Goal: Transaction & Acquisition: Purchase product/service

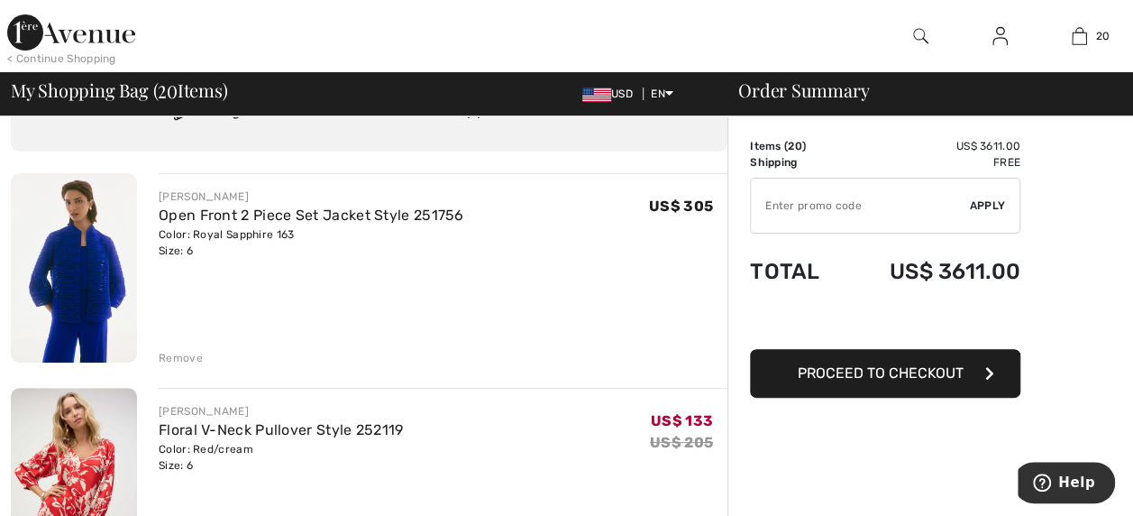
scroll to position [61, 0]
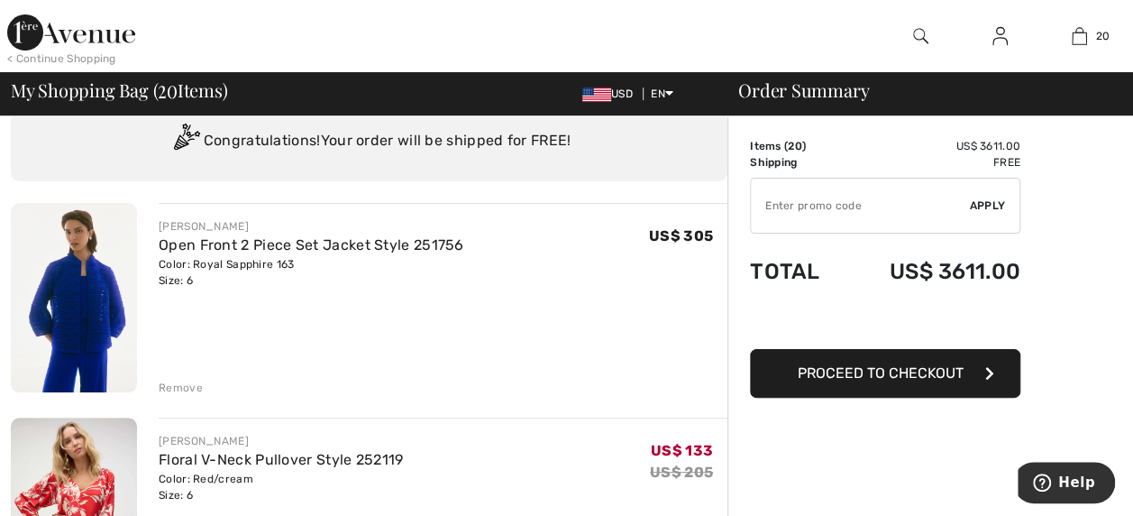
click at [175, 373] on div "JOSEPH RIBKOFF Open Front 2 Piece Set Jacket Style 251756 Color: Royal Sapphire…" at bounding box center [443, 299] width 569 height 193
click at [176, 380] on div "Remove" at bounding box center [181, 388] width 44 height 16
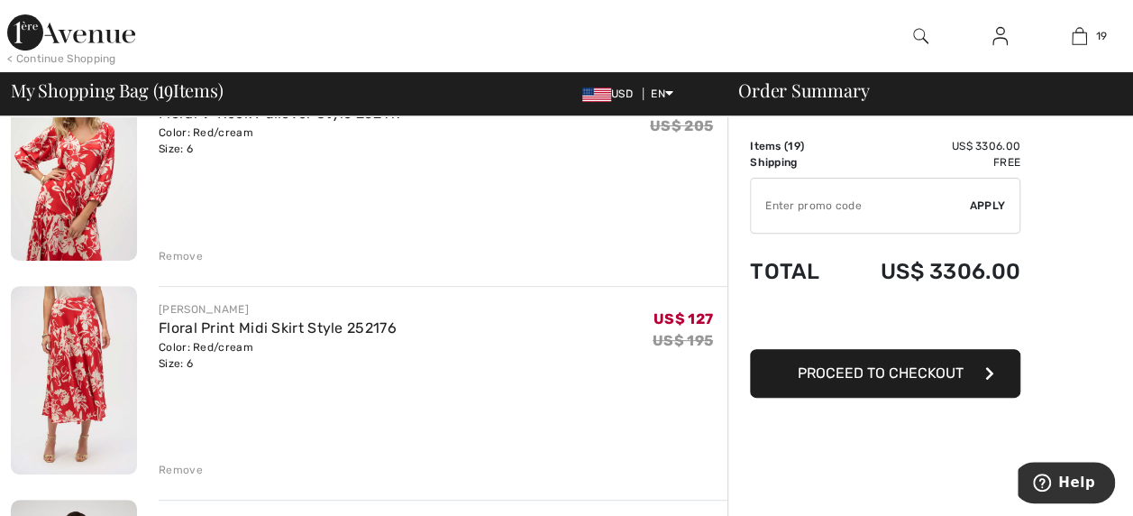
scroll to position [134, 0]
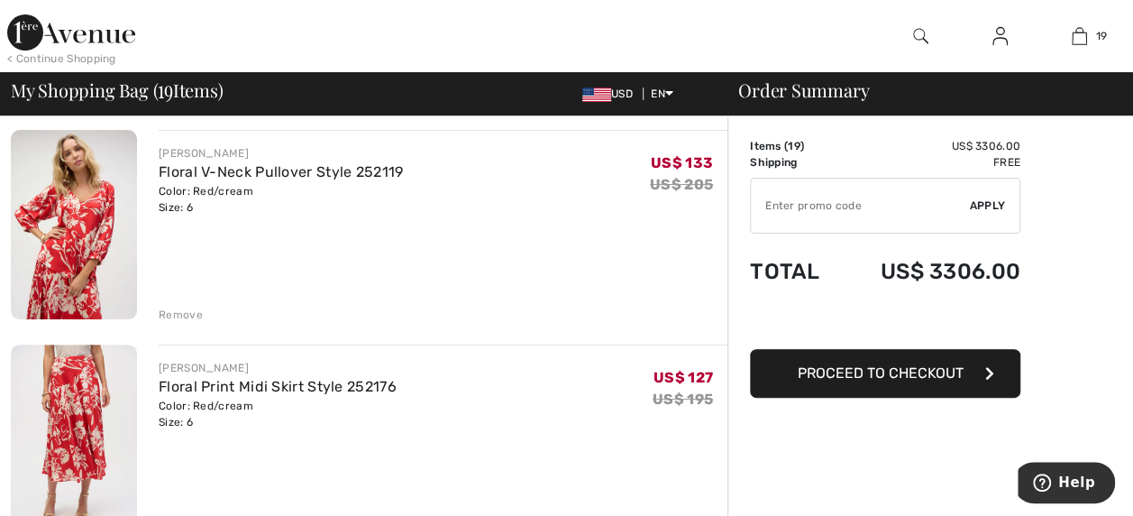
click at [173, 310] on div "Remove" at bounding box center [181, 315] width 44 height 16
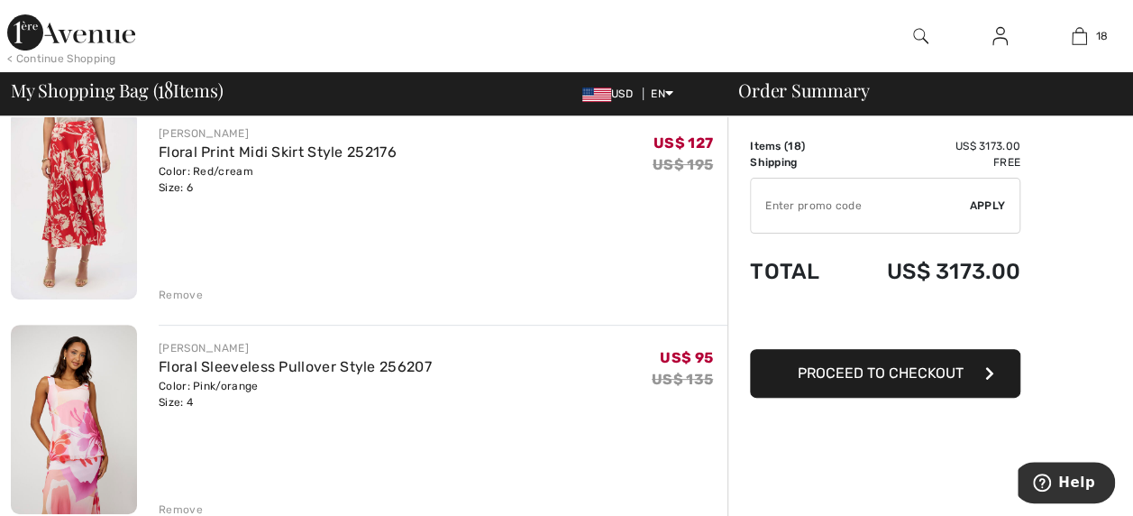
scroll to position [144, 0]
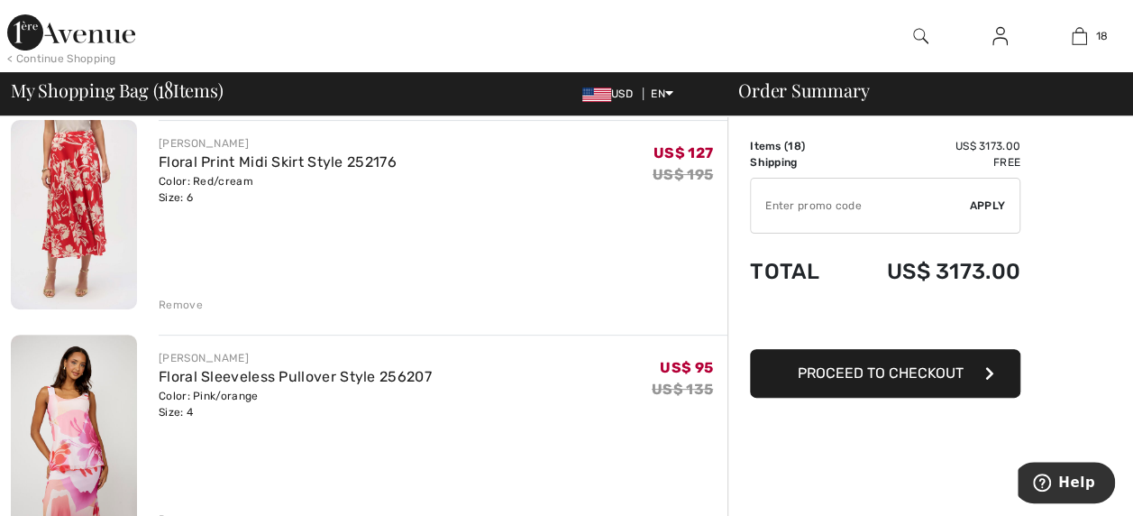
click at [179, 307] on div "Remove" at bounding box center [181, 305] width 44 height 16
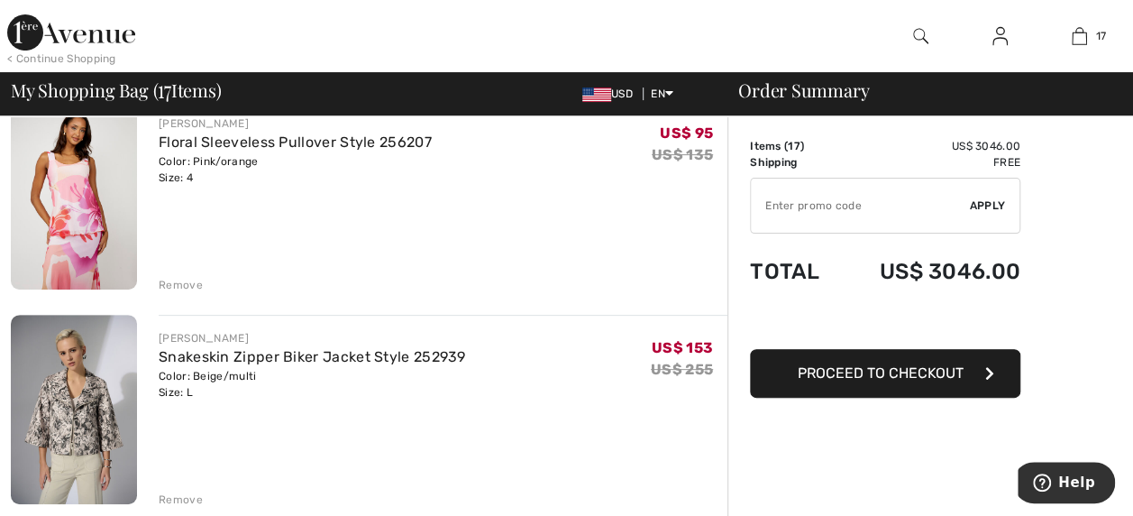
scroll to position [196, 0]
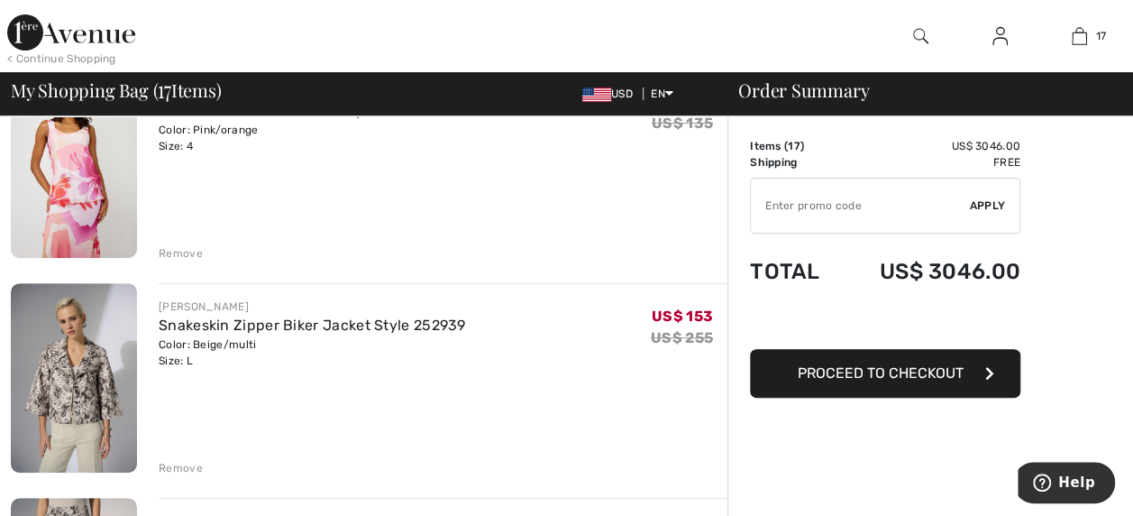
click at [177, 252] on div "Remove" at bounding box center [181, 253] width 44 height 16
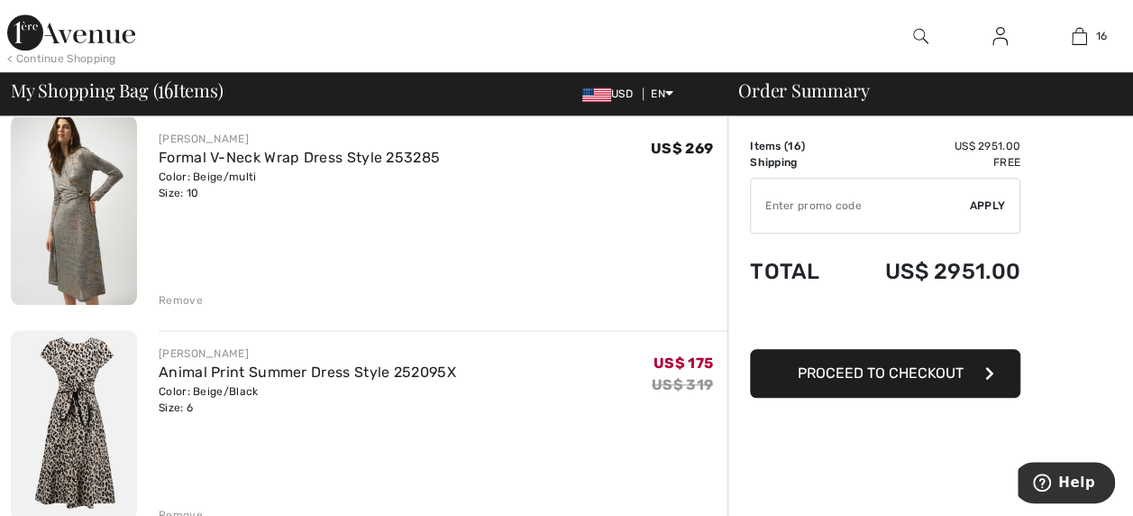
scroll to position [756, 0]
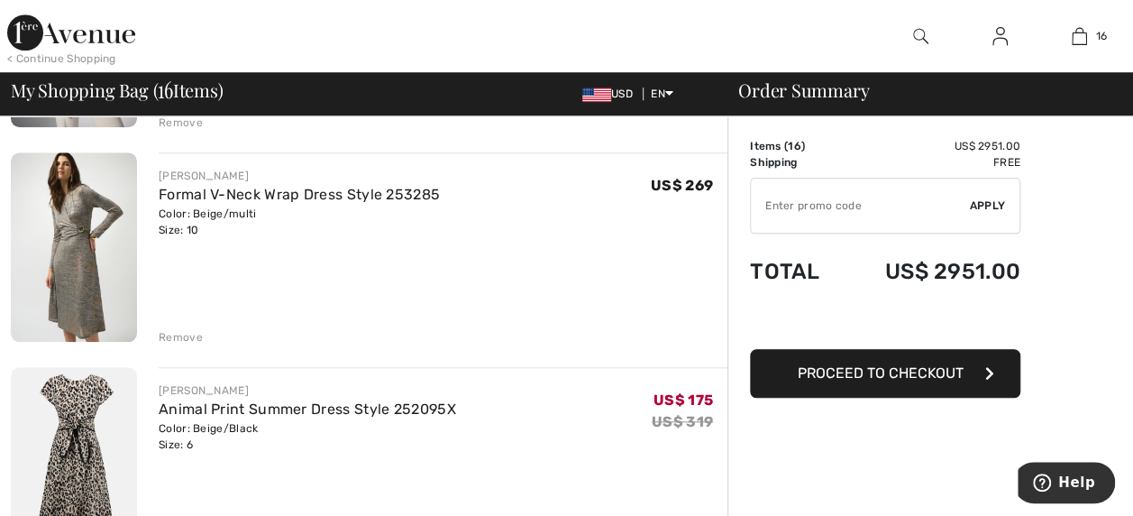
click at [175, 335] on div "Remove" at bounding box center [181, 337] width 44 height 16
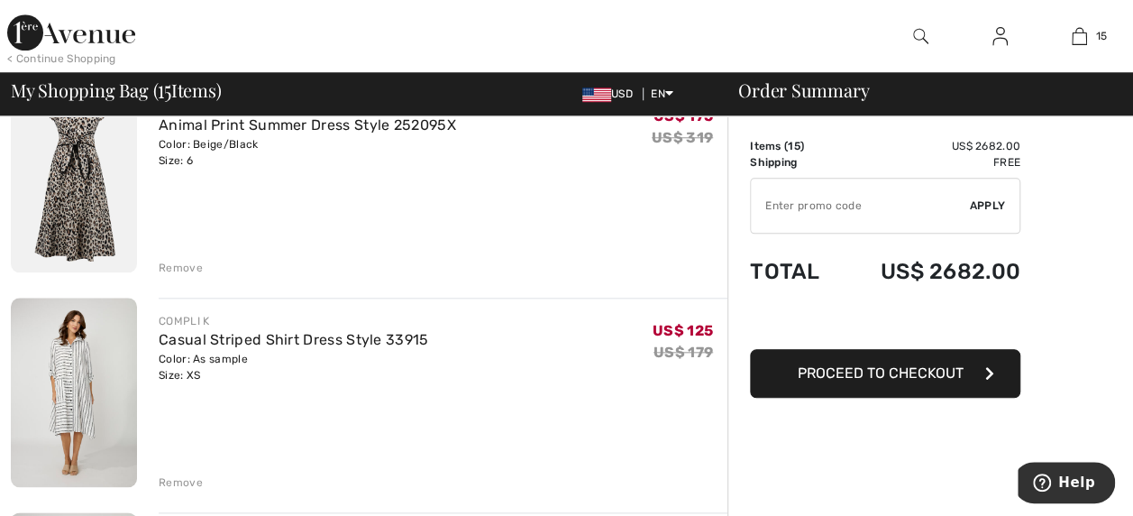
scroll to position [876, 0]
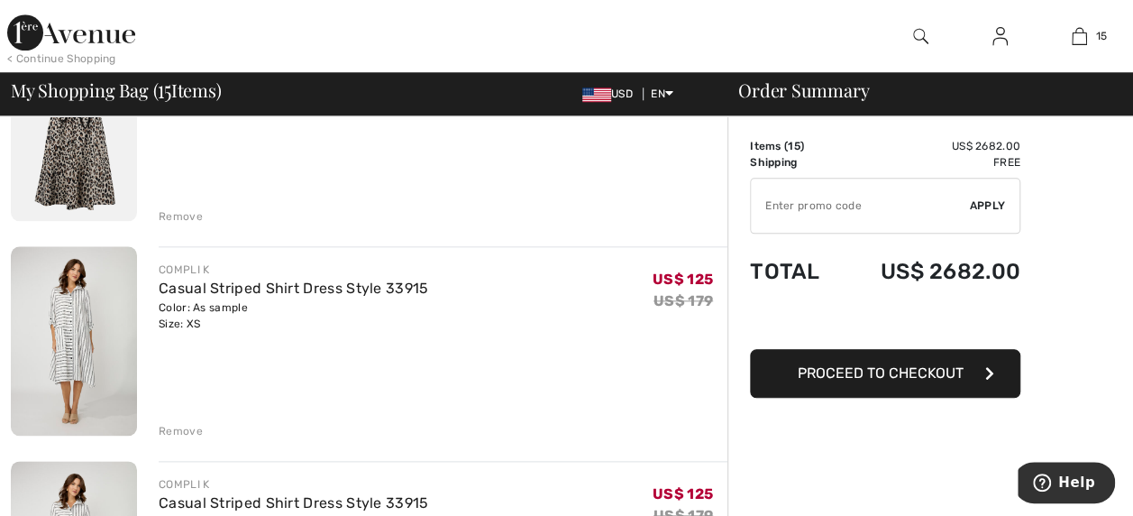
click at [178, 218] on div "Remove" at bounding box center [181, 216] width 44 height 16
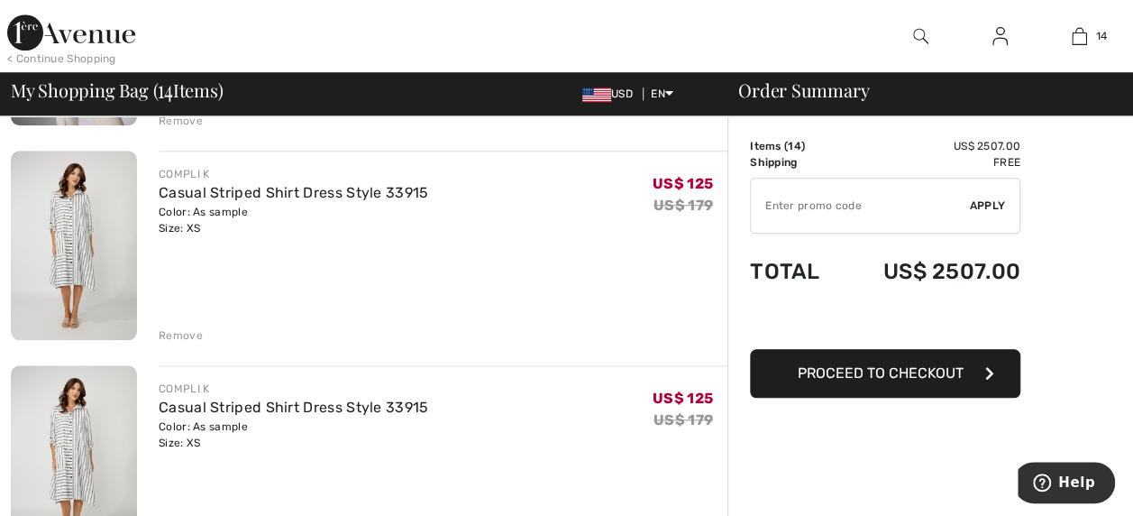
scroll to position [760, 0]
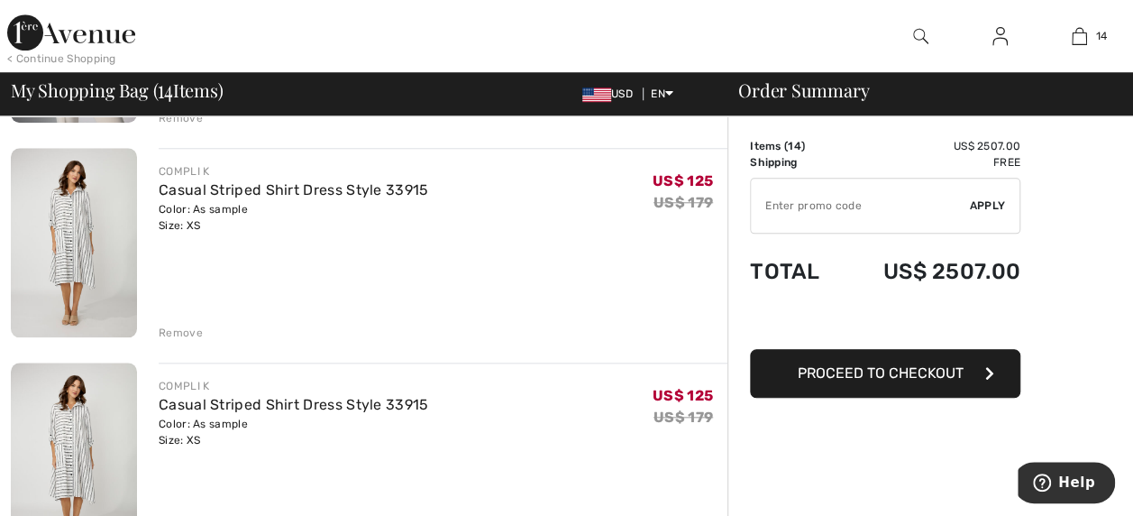
click at [162, 328] on div "Remove" at bounding box center [181, 333] width 44 height 16
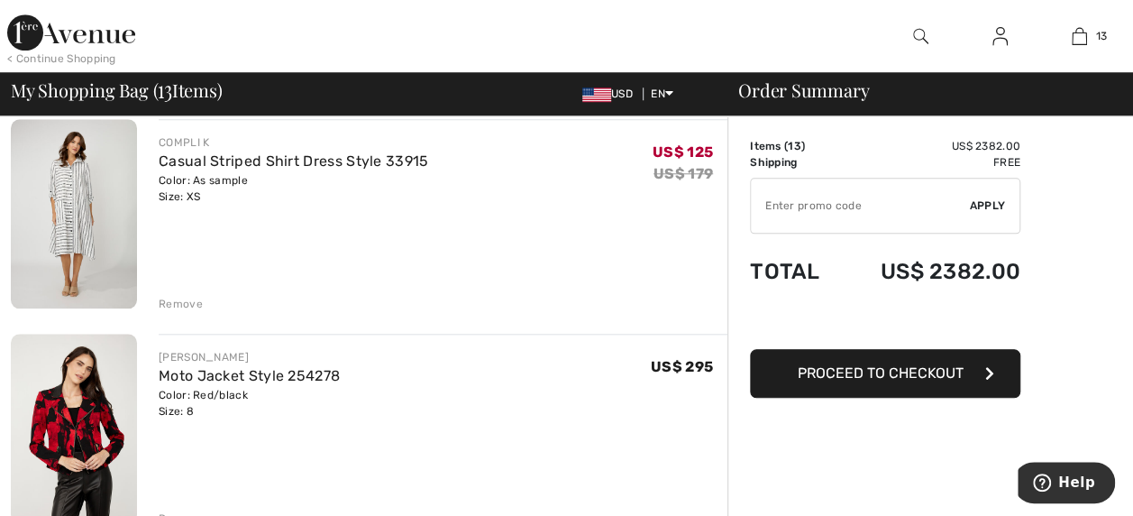
scroll to position [817, 0]
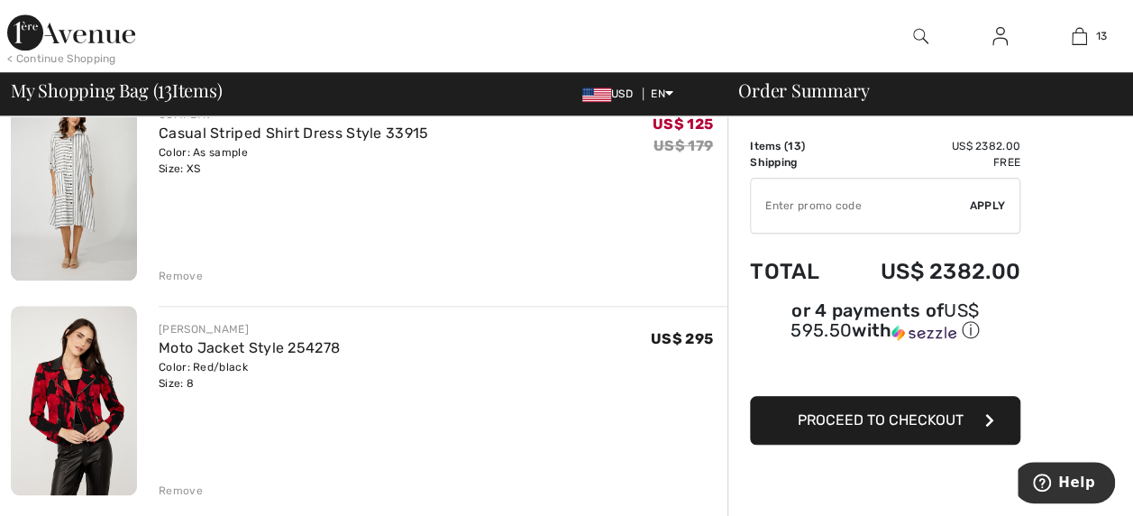
click at [181, 277] on div "Remove" at bounding box center [181, 276] width 44 height 16
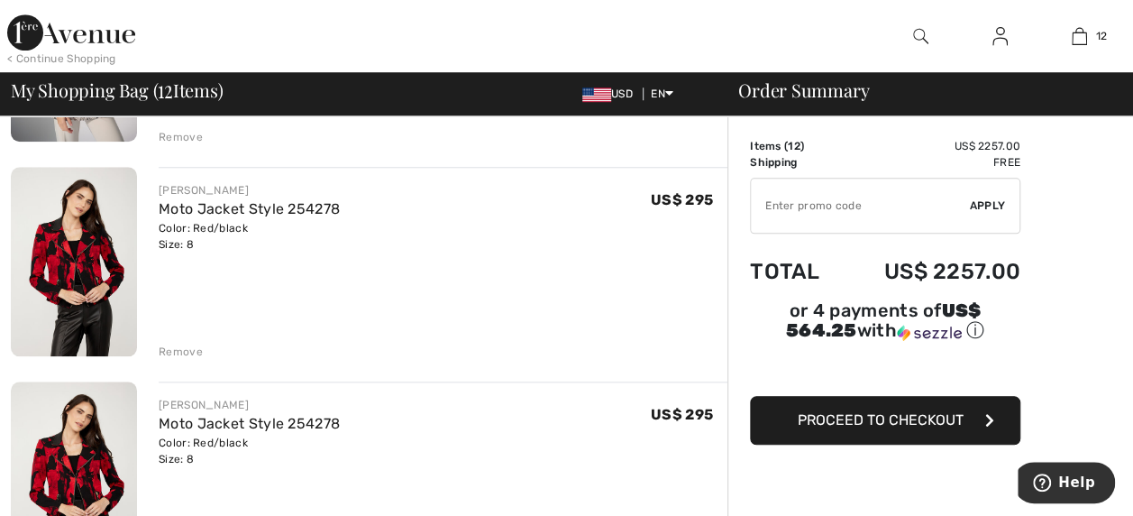
scroll to position [738, 0]
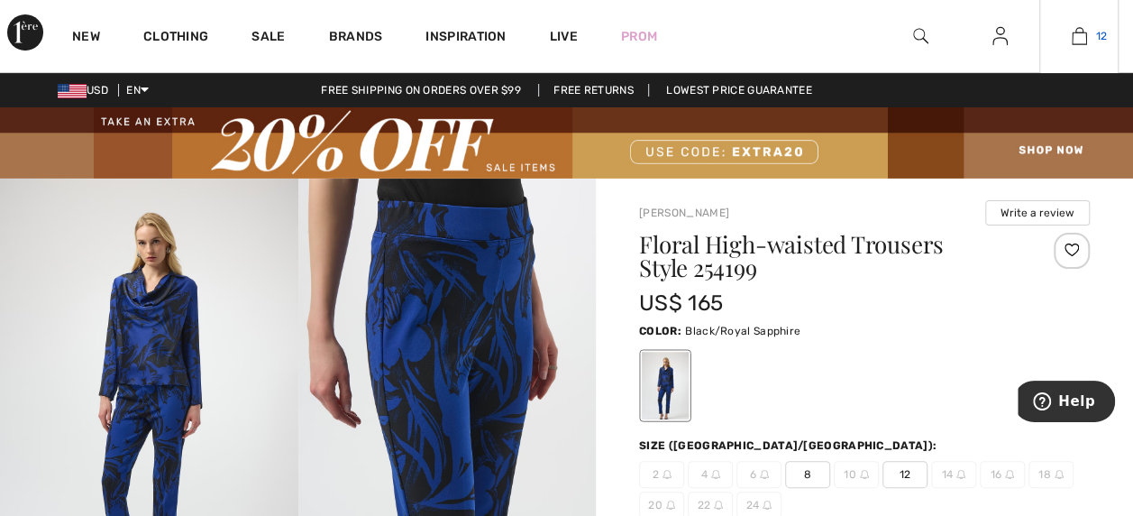
click at [1087, 41] on link "12" at bounding box center [1080, 36] width 78 height 22
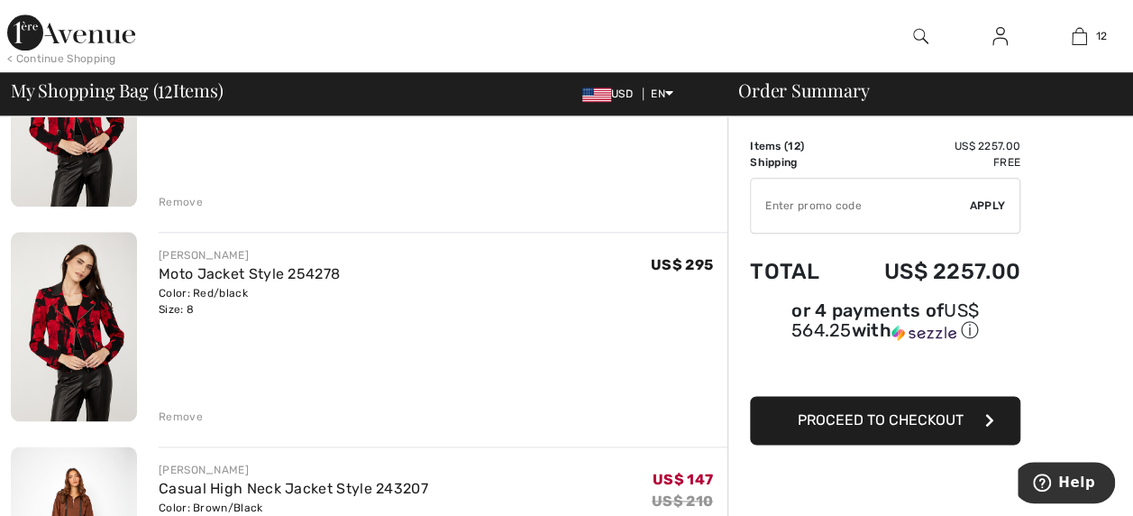
scroll to position [898, 0]
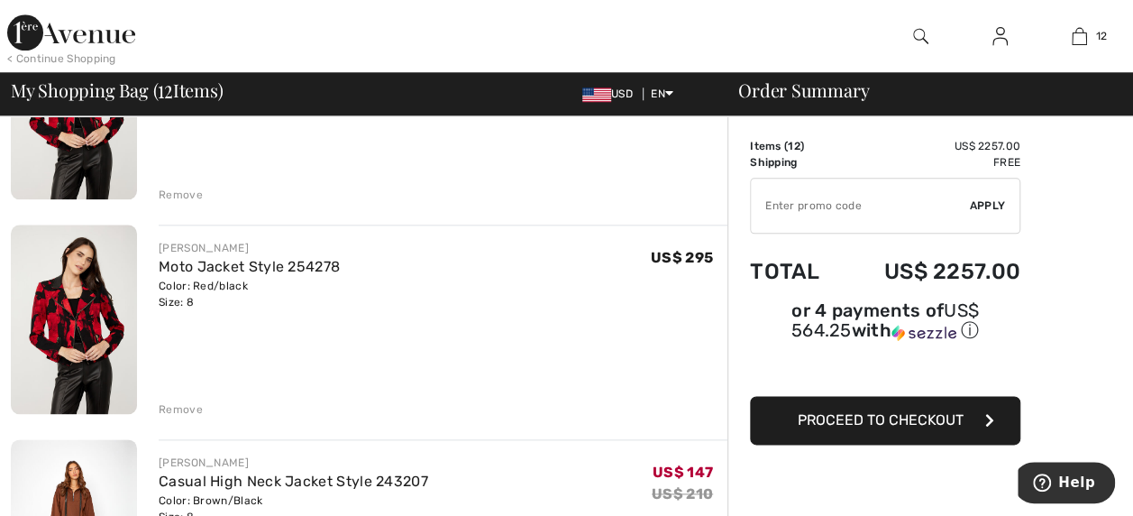
click at [180, 406] on div "Remove" at bounding box center [181, 409] width 44 height 16
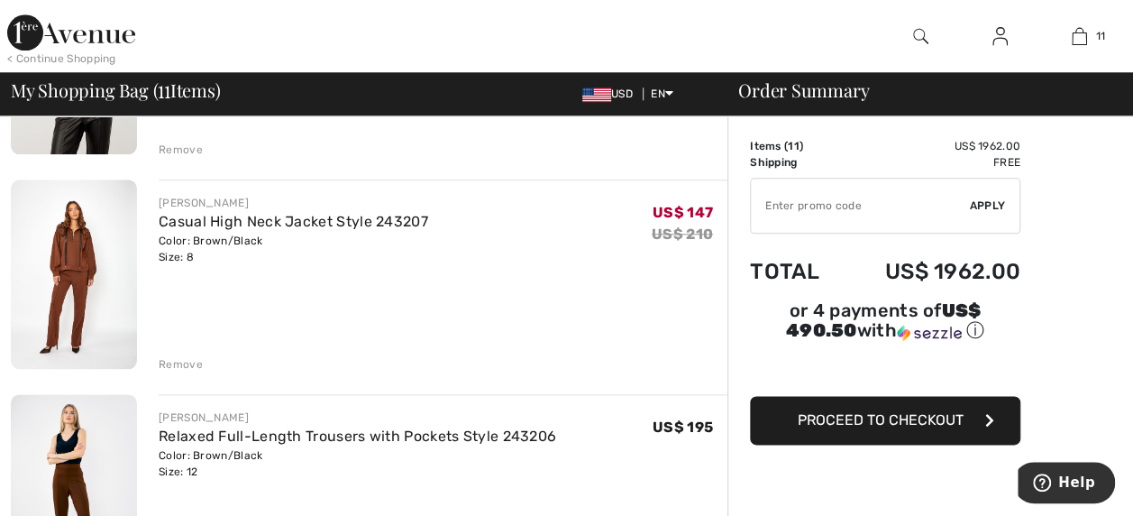
scroll to position [983, 0]
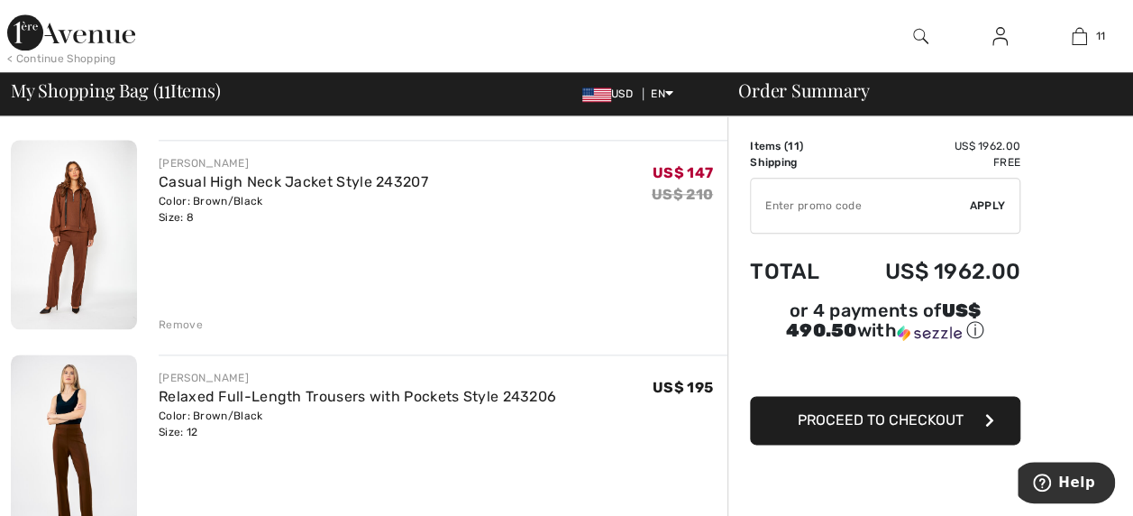
click at [166, 311] on div "FRANK LYMAN Casual High Neck Jacket Style 243207 Color: Brown/Black Size: 8 Fin…" at bounding box center [443, 236] width 569 height 193
click at [175, 320] on div "Remove" at bounding box center [181, 324] width 44 height 16
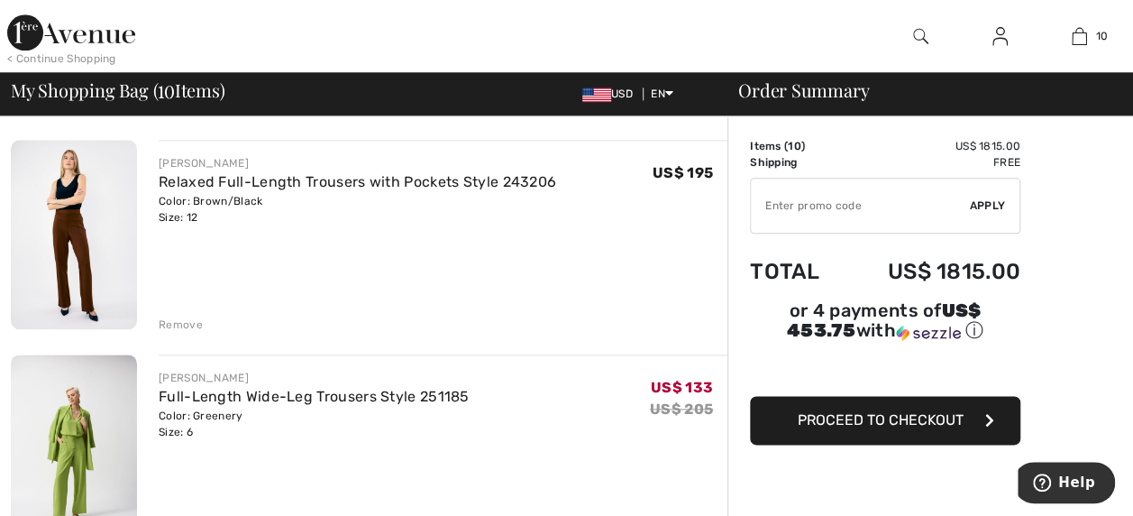
click at [170, 326] on div "Remove" at bounding box center [181, 324] width 44 height 16
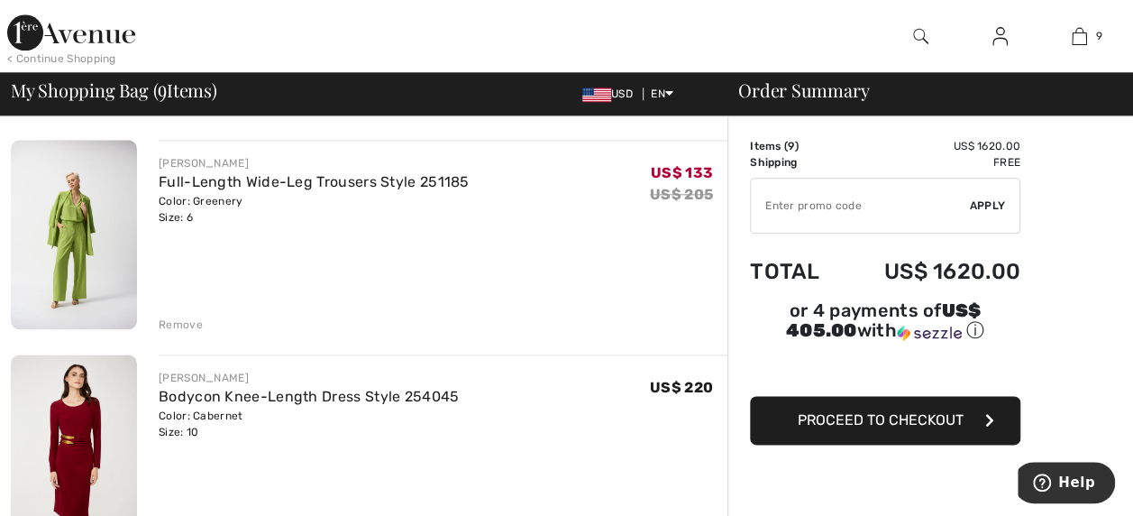
click at [173, 316] on div "Remove" at bounding box center [181, 324] width 44 height 16
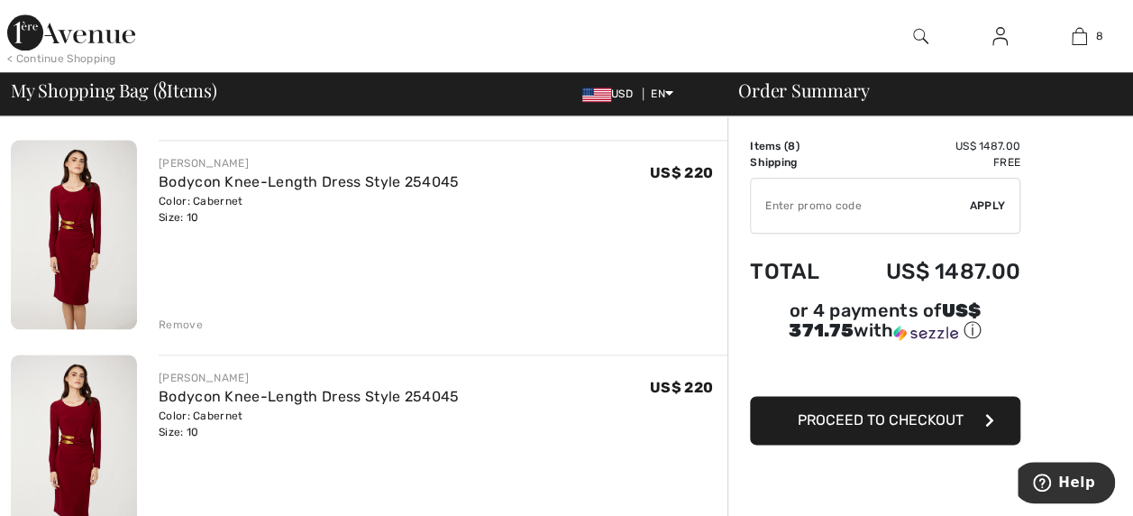
click at [172, 314] on div "Remove" at bounding box center [443, 323] width 569 height 20
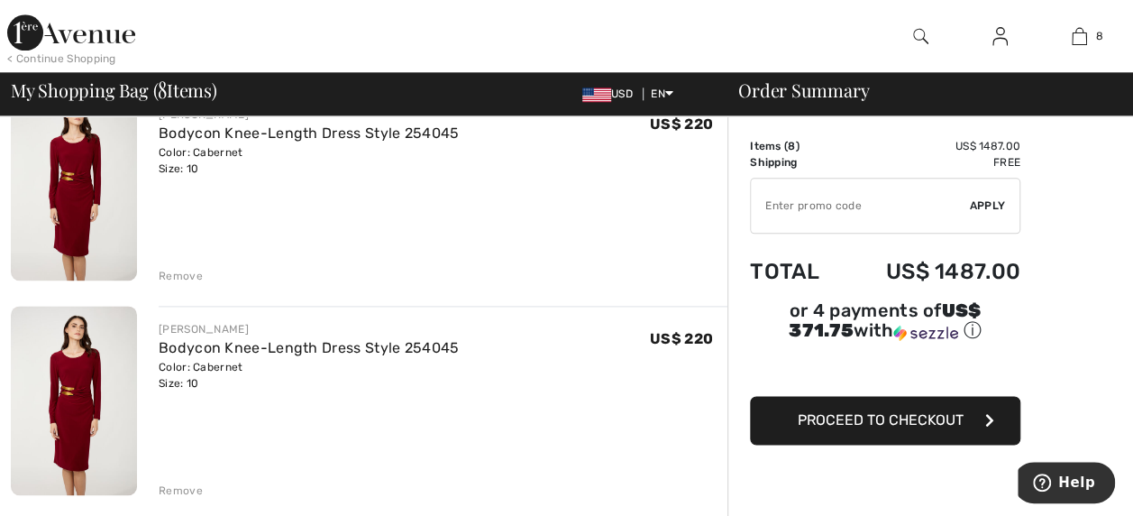
scroll to position [1032, 0]
click at [179, 270] on div "Remove" at bounding box center [181, 275] width 44 height 16
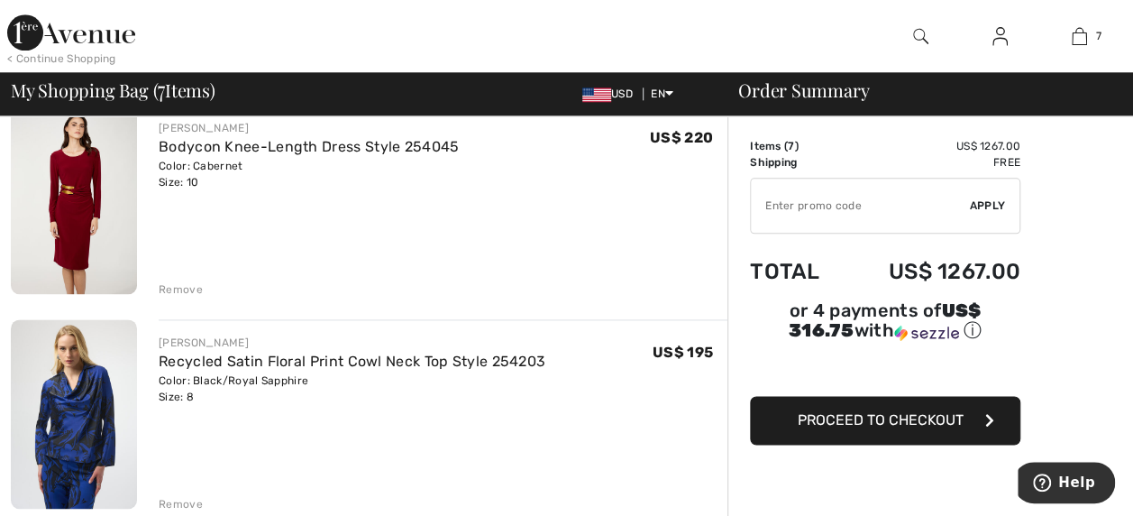
scroll to position [1041, 0]
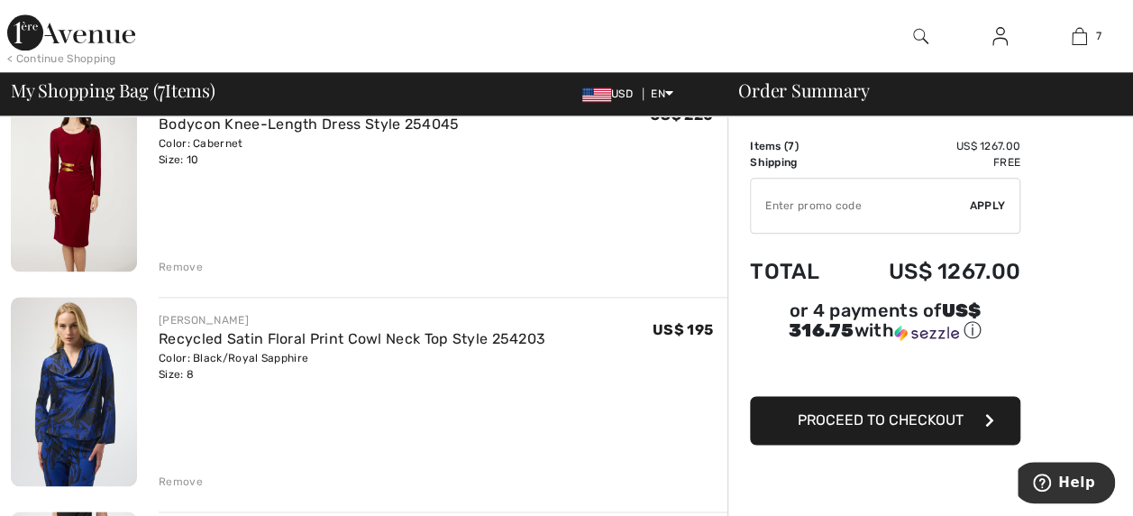
click at [177, 260] on div "Remove" at bounding box center [181, 267] width 44 height 16
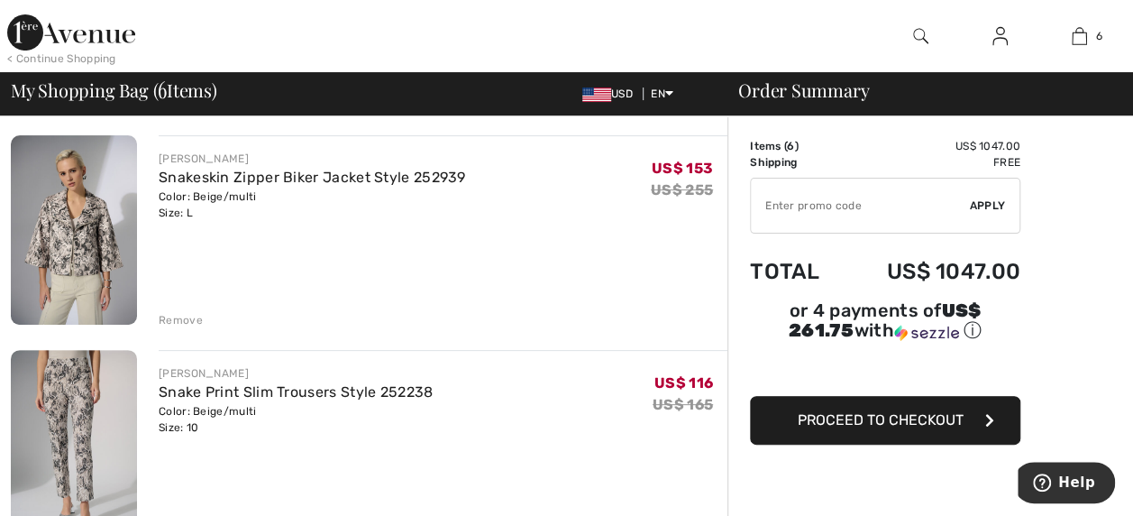
scroll to position [134, 0]
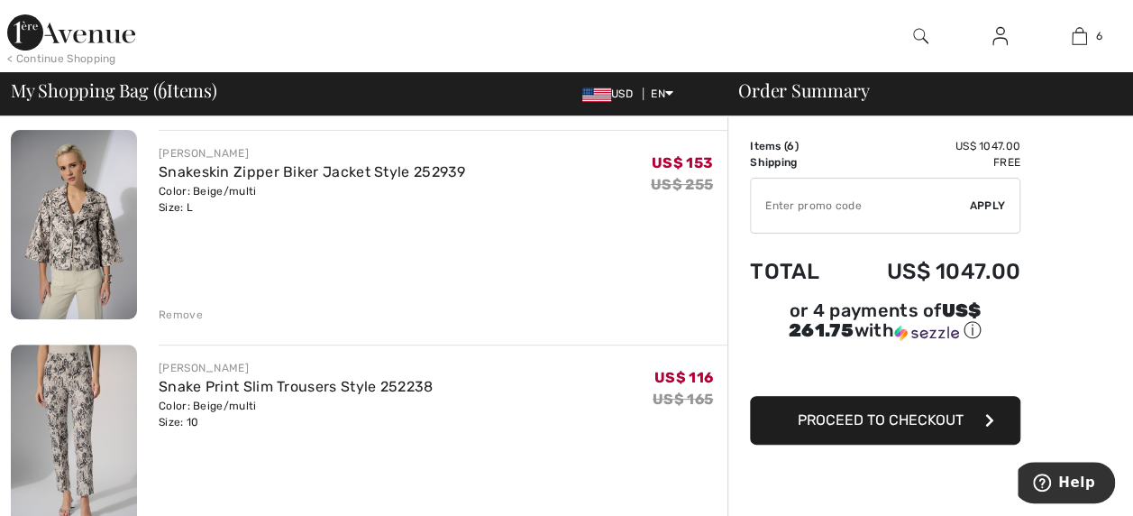
click at [182, 311] on div "Remove" at bounding box center [181, 315] width 44 height 16
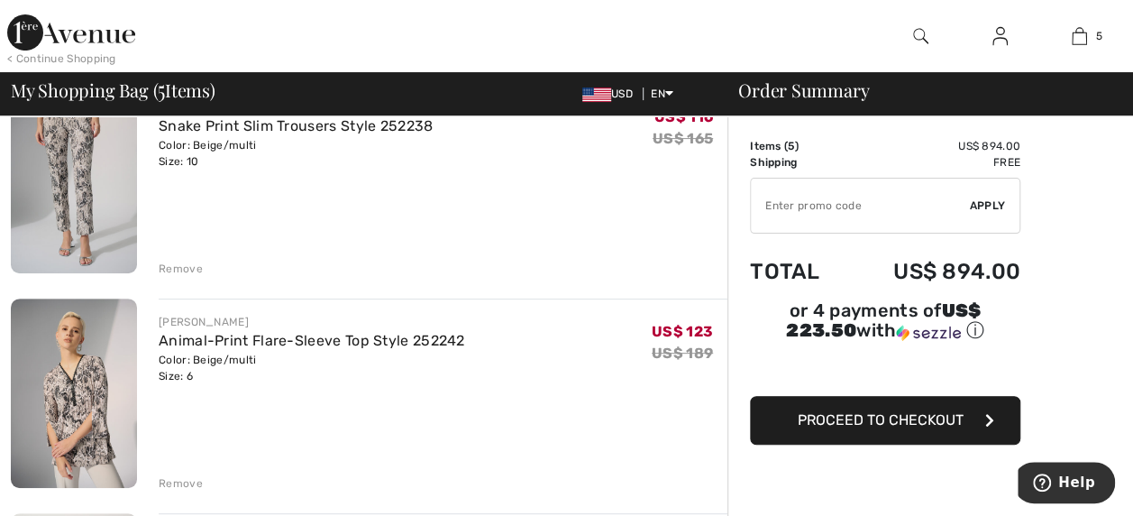
scroll to position [188, 0]
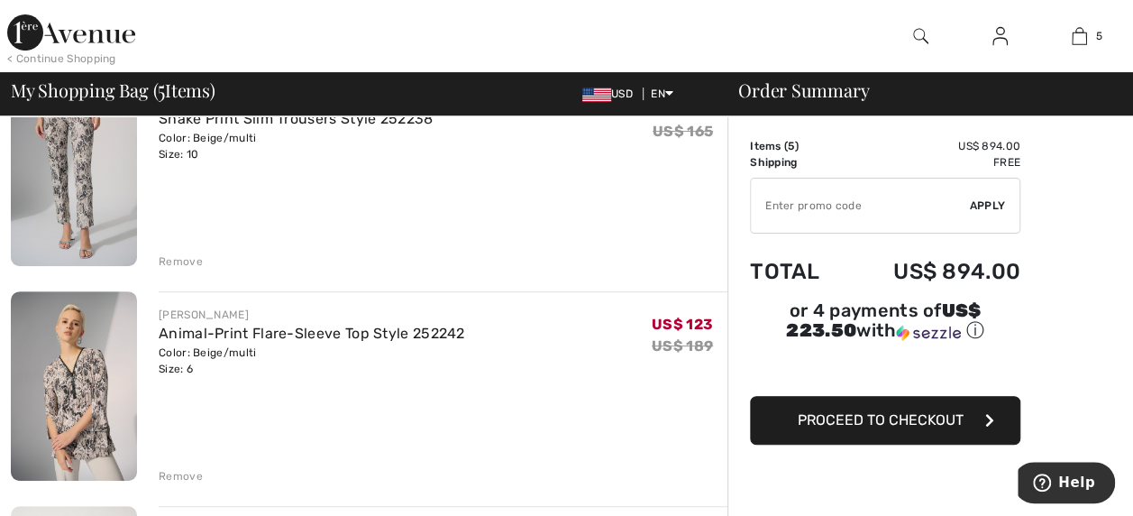
click at [183, 260] on div "Remove" at bounding box center [181, 261] width 44 height 16
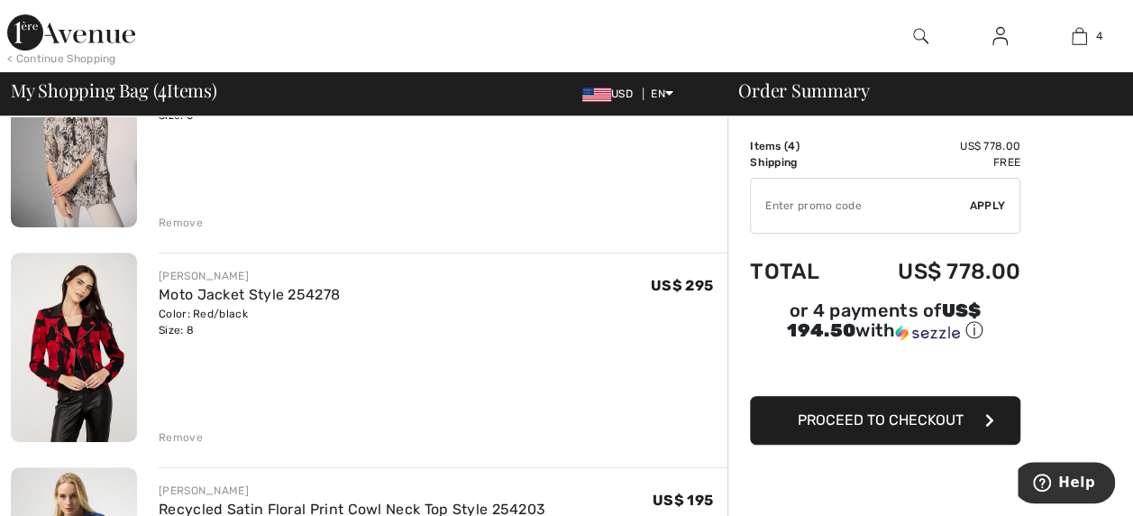
scroll to position [227, 0]
click at [174, 222] on div "Remove" at bounding box center [181, 222] width 44 height 16
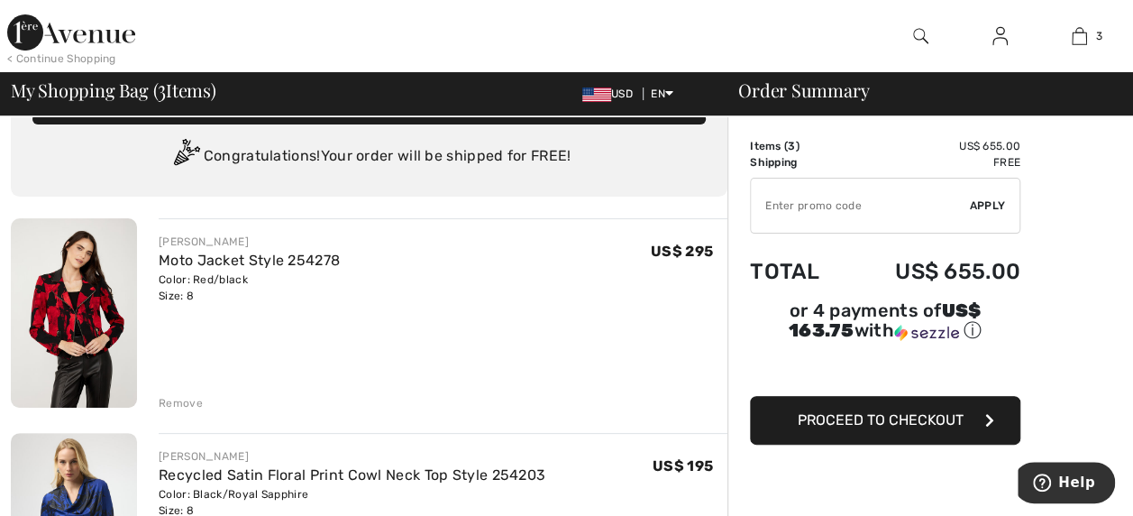
scroll to position [45, 0]
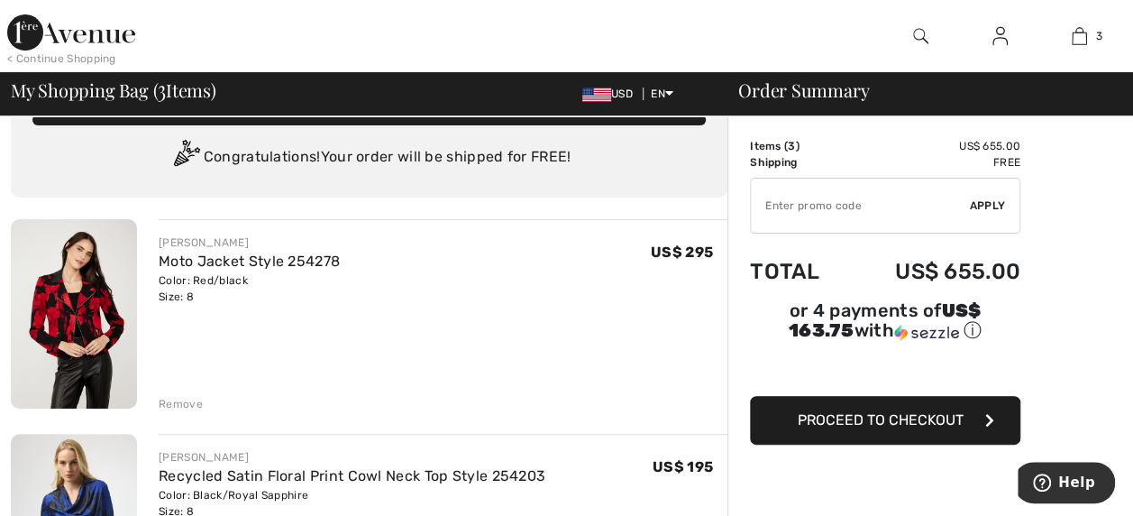
click at [99, 305] on img at bounding box center [74, 313] width 126 height 189
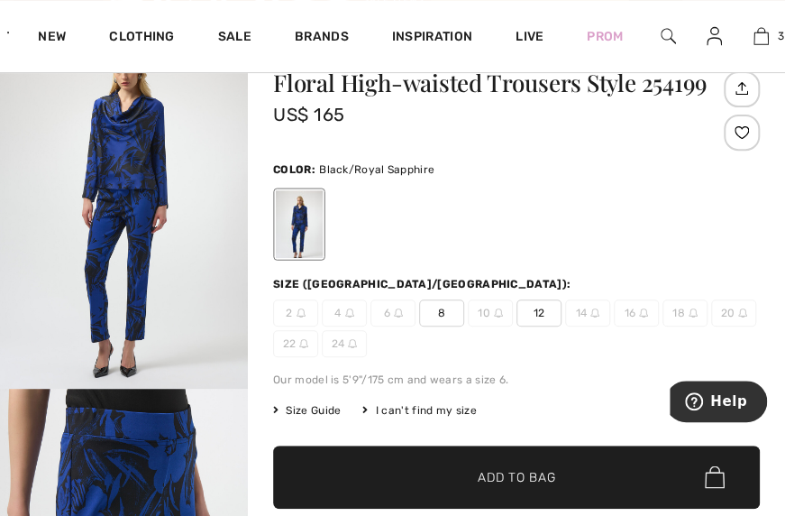
scroll to position [150, 0]
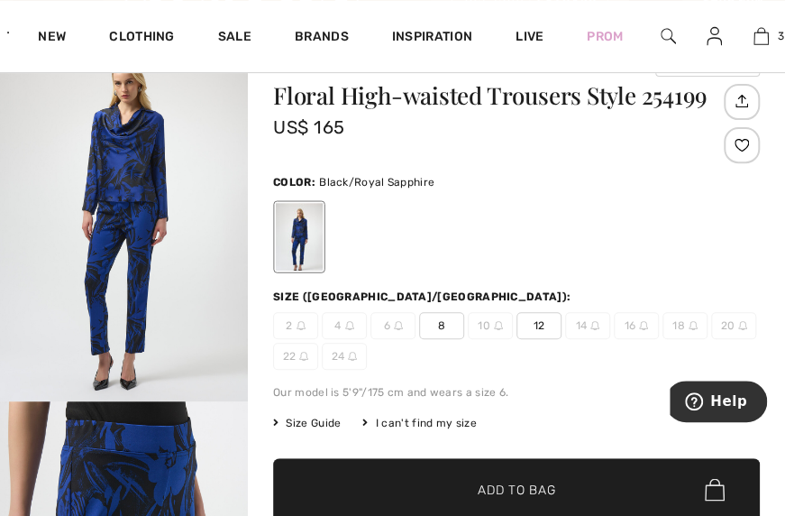
click at [546, 320] on span "12" at bounding box center [539, 325] width 45 height 27
click at [573, 494] on span "✔ Added to Bag Add to Bag" at bounding box center [516, 489] width 487 height 63
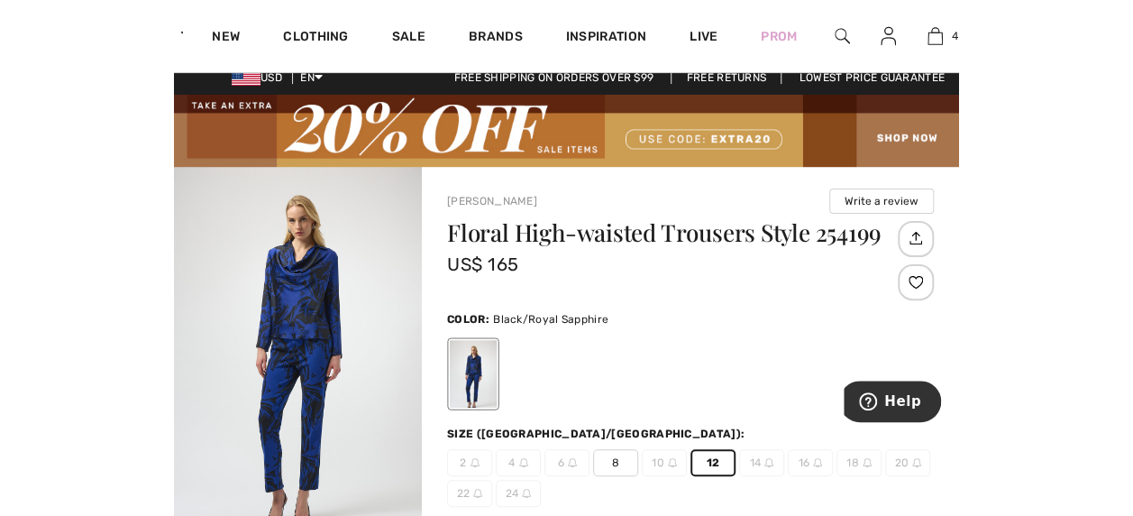
scroll to position [9, 0]
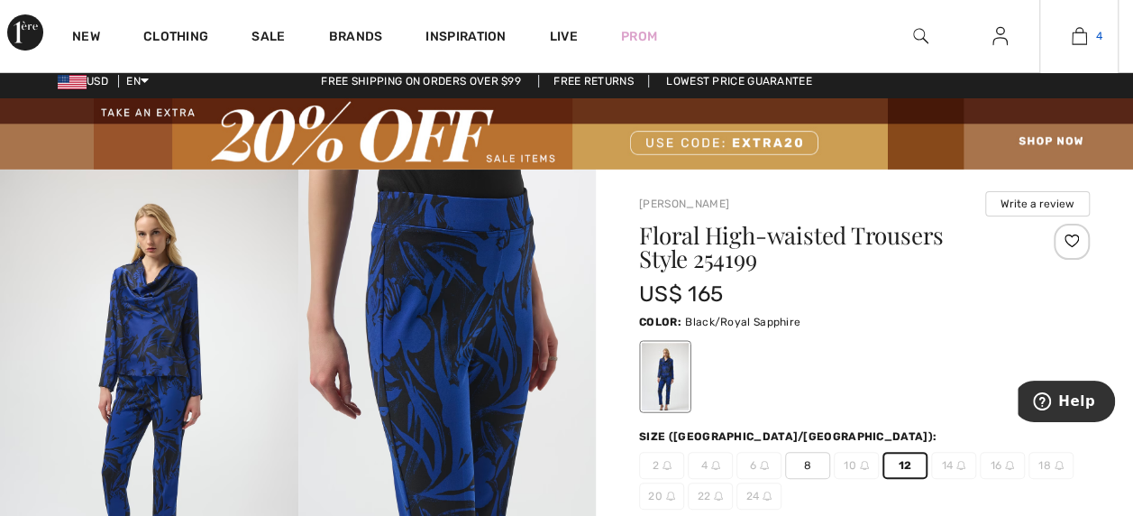
click at [784, 35] on img at bounding box center [1079, 36] width 15 height 22
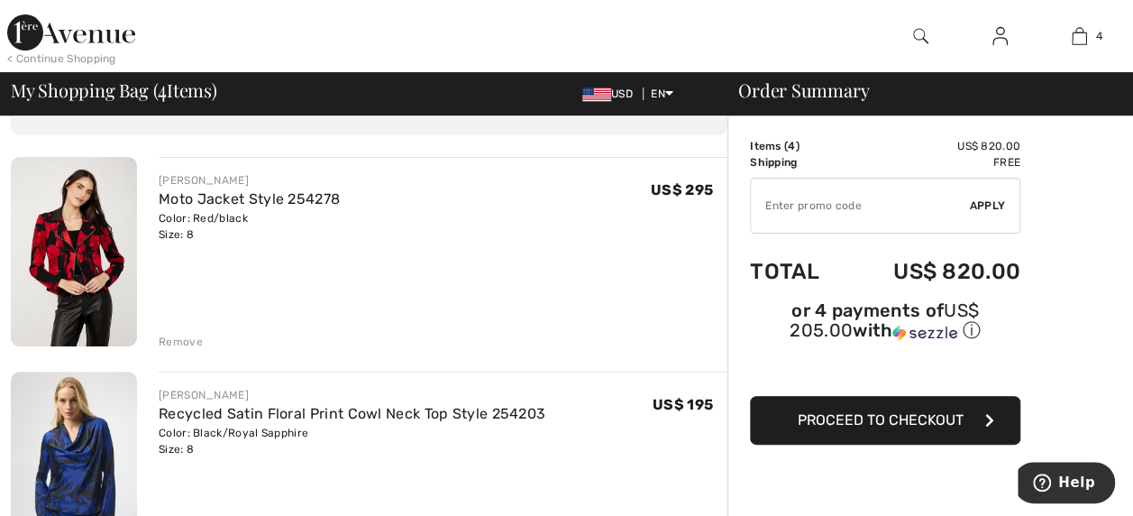
scroll to position [124, 0]
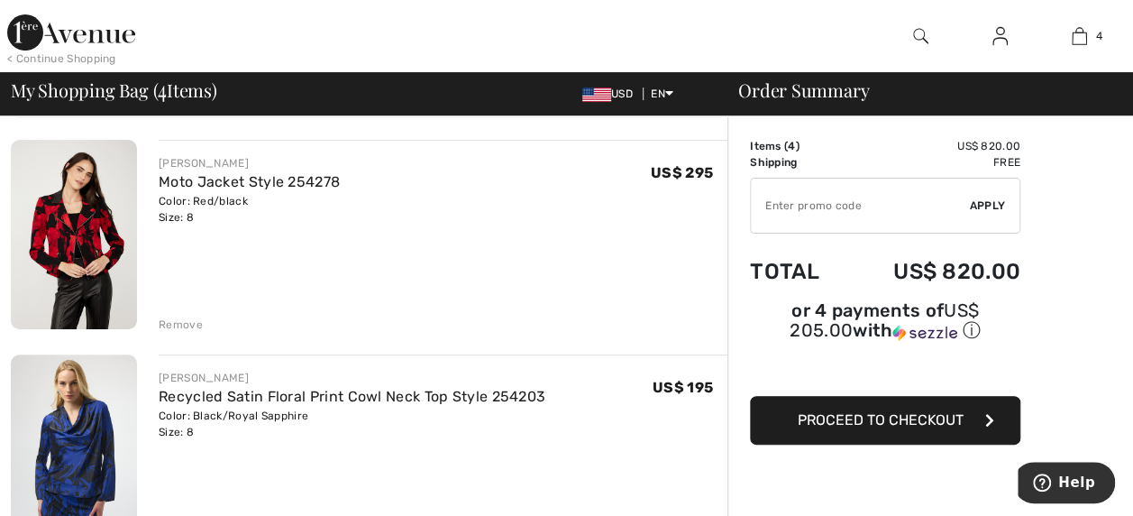
click at [180, 316] on div "Remove" at bounding box center [443, 323] width 569 height 20
click at [179, 323] on div "Remove" at bounding box center [181, 324] width 44 height 16
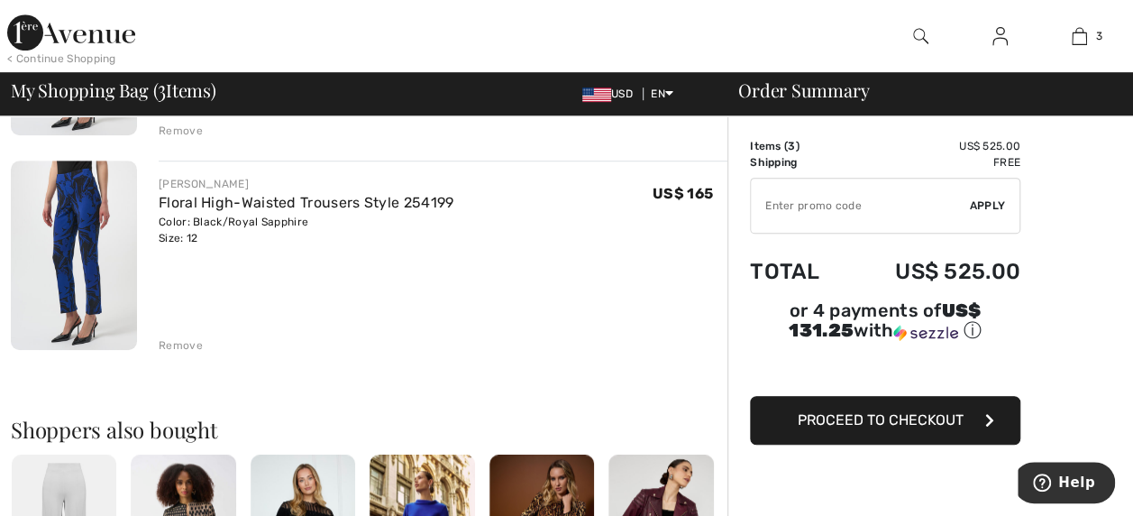
scroll to position [478, 0]
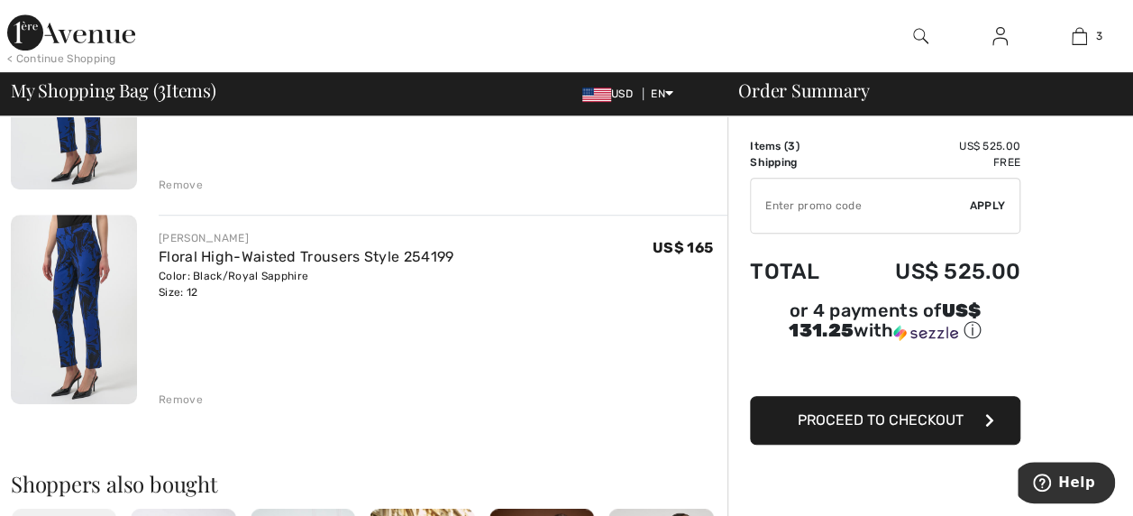
click at [175, 390] on div "Remove" at bounding box center [443, 398] width 569 height 20
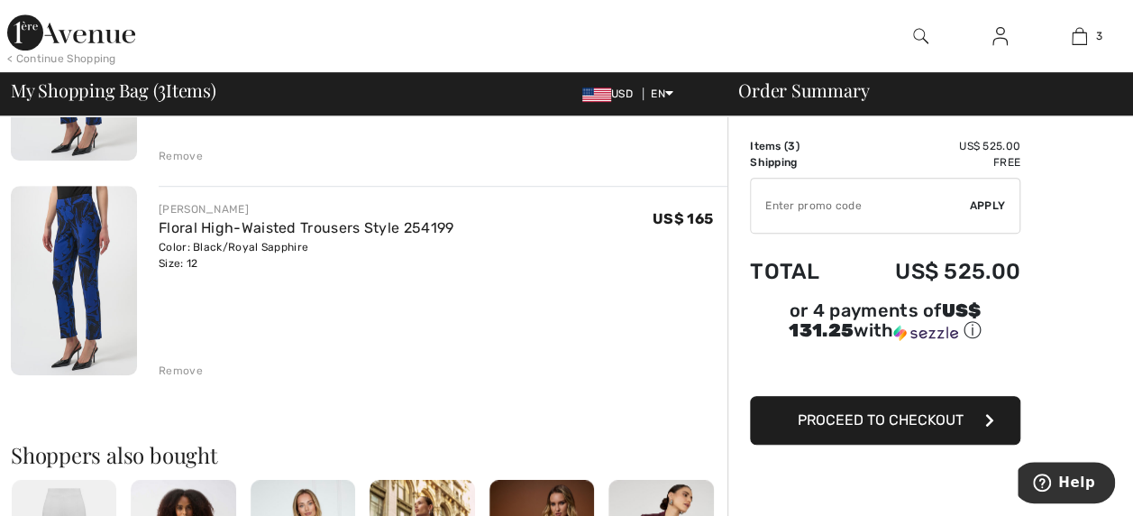
scroll to position [511, 0]
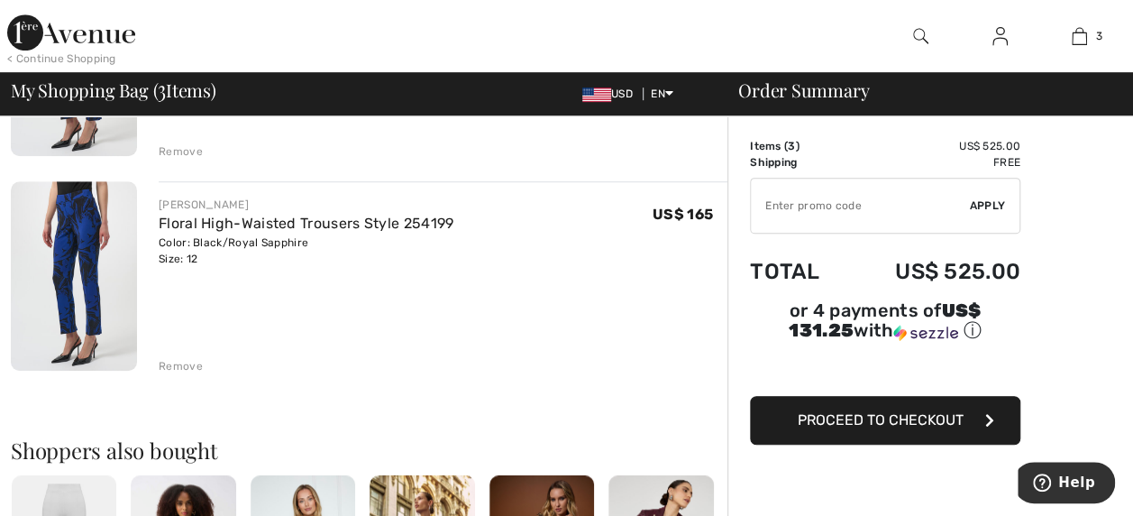
click at [178, 361] on div "Remove" at bounding box center [181, 366] width 44 height 16
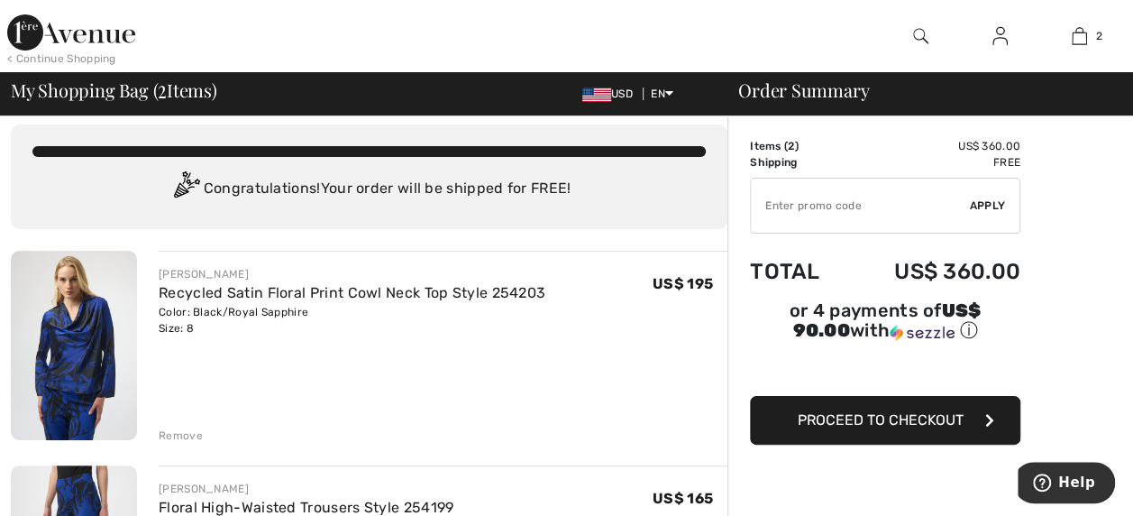
scroll to position [0, 0]
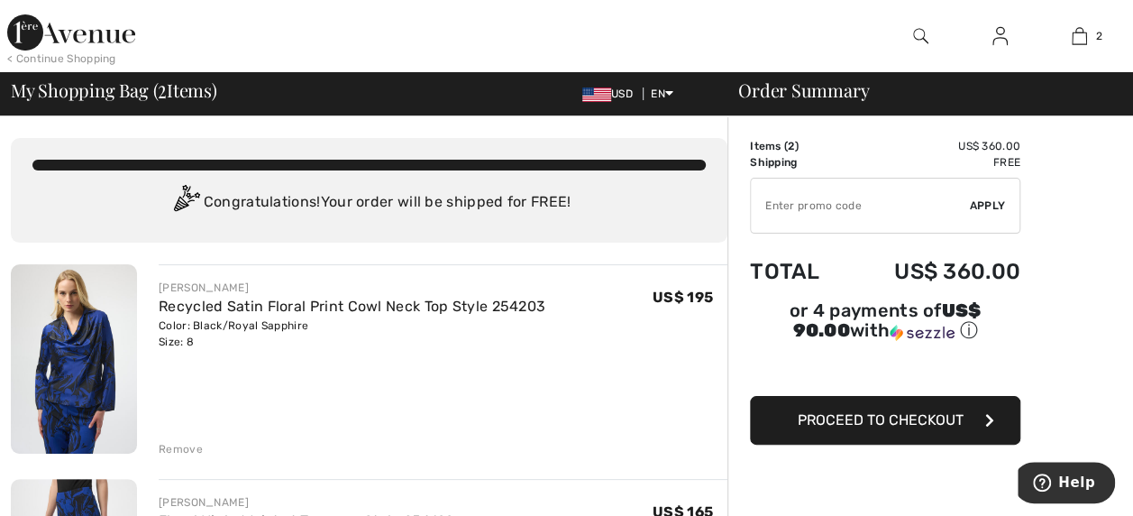
click at [819, 200] on input "TEXT" at bounding box center [860, 206] width 219 height 54
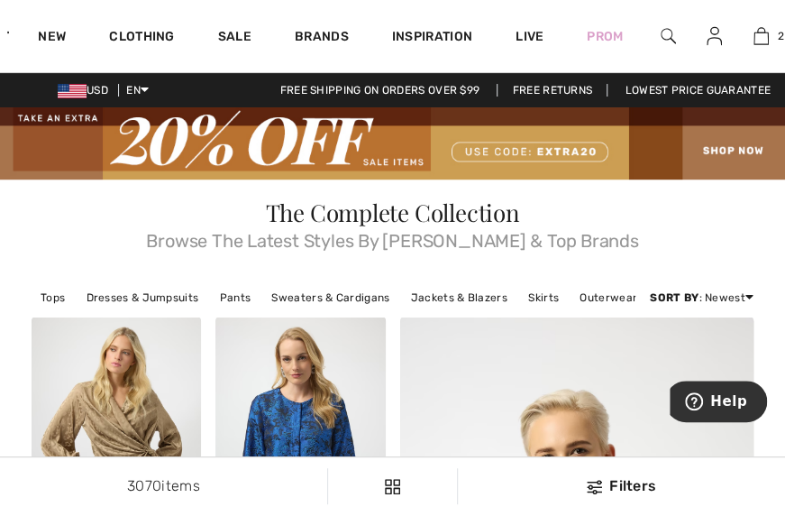
click at [692, 223] on div "The Complete Collection Browse The Latest Styles By Joseph Ribkoff & Top Brands" at bounding box center [393, 225] width 722 height 49
click at [727, 201] on div "The Complete Collection Browse The Latest Styles By Joseph Ribkoff & Top Brands" at bounding box center [393, 225] width 722 height 49
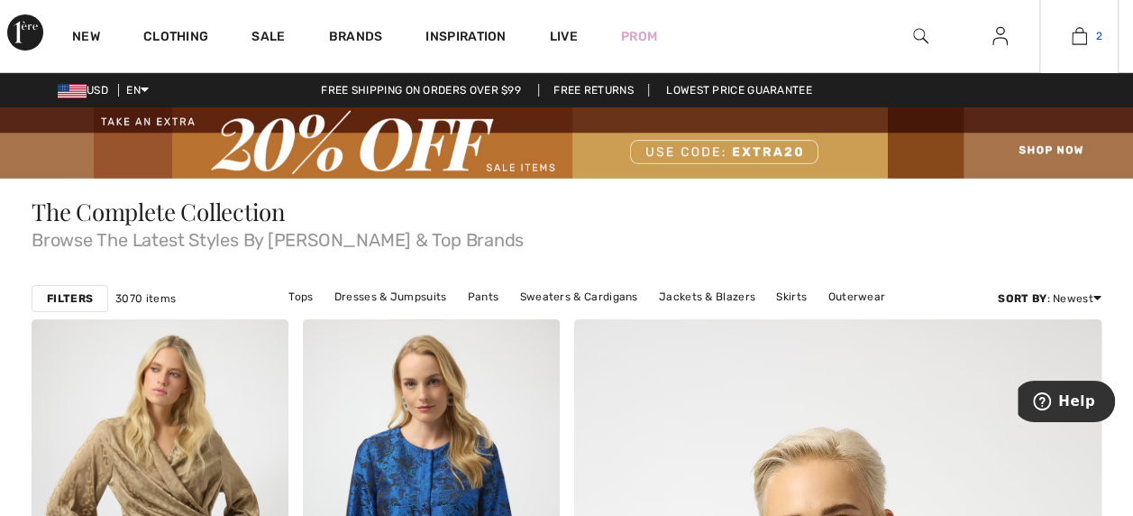
click at [784, 36] on link "2" at bounding box center [1080, 36] width 78 height 22
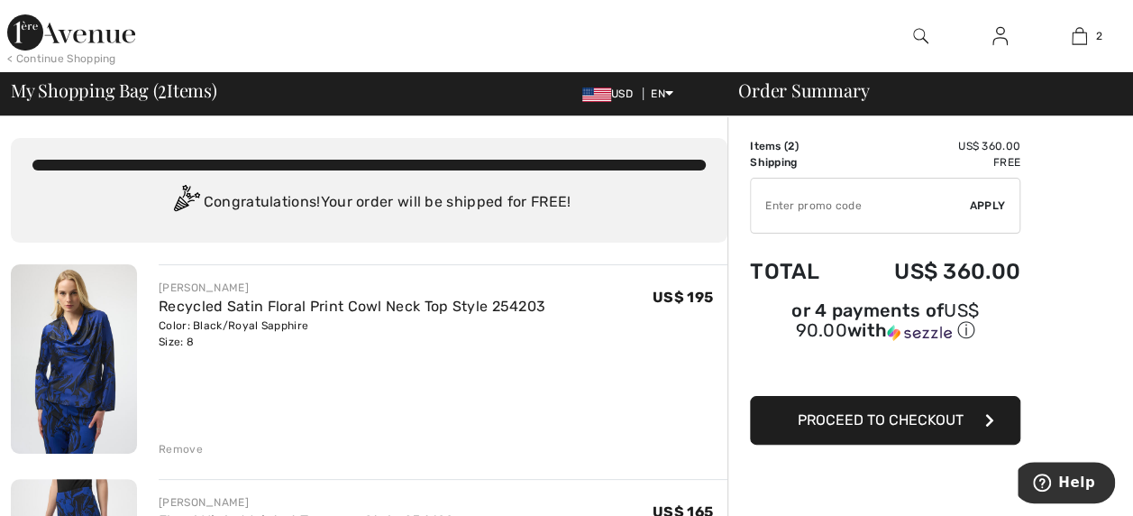
click at [821, 203] on input "TEXT" at bounding box center [860, 206] width 219 height 54
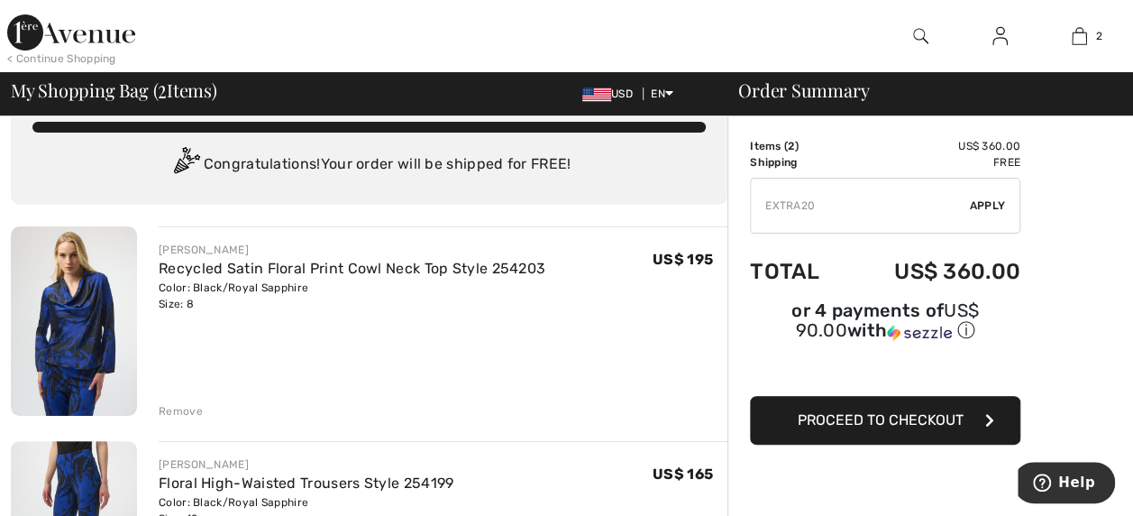
scroll to position [60, 0]
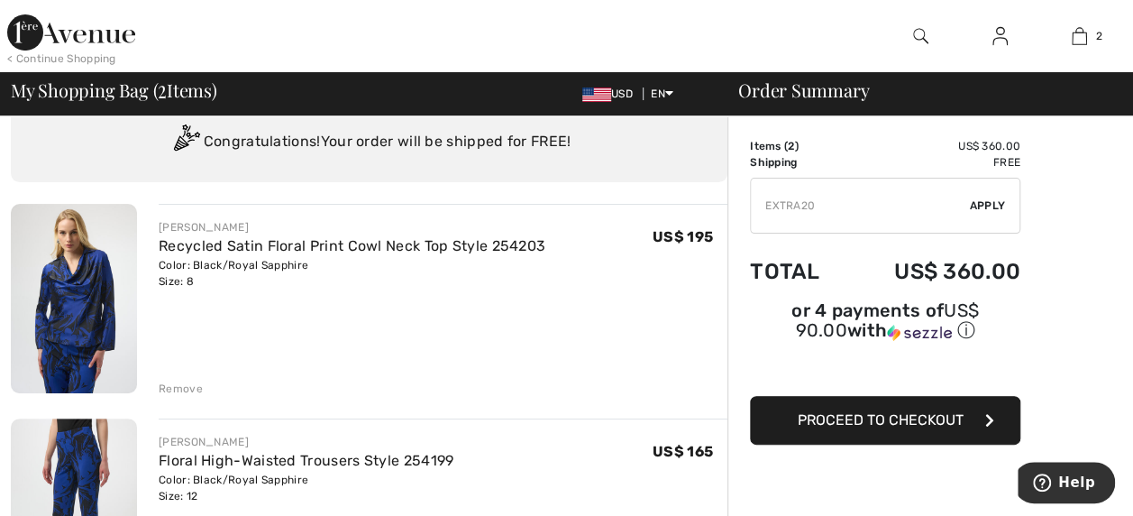
type input "EXTRA20"
click at [970, 204] on span "Apply" at bounding box center [988, 205] width 36 height 16
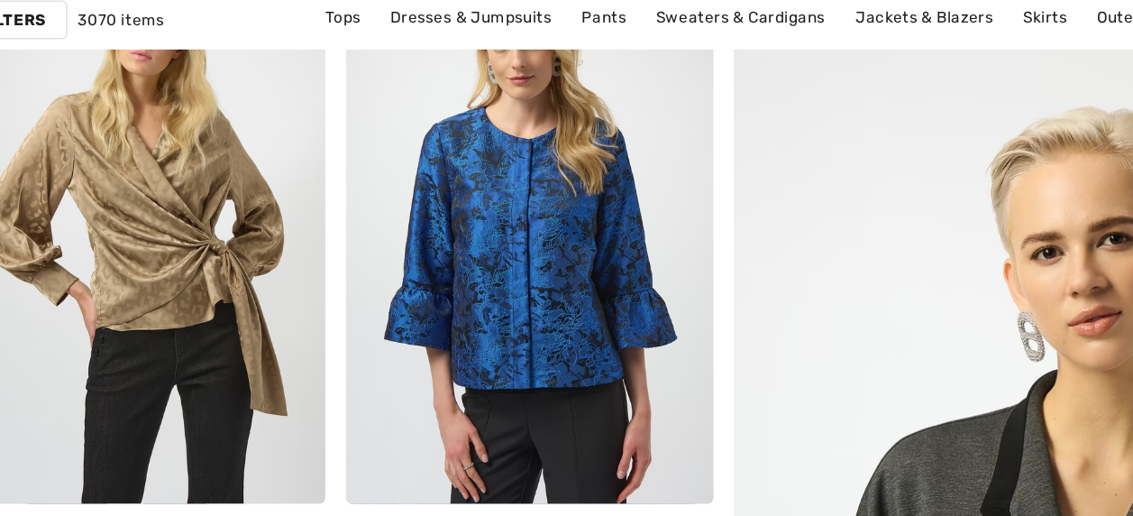
scroll to position [273, 0]
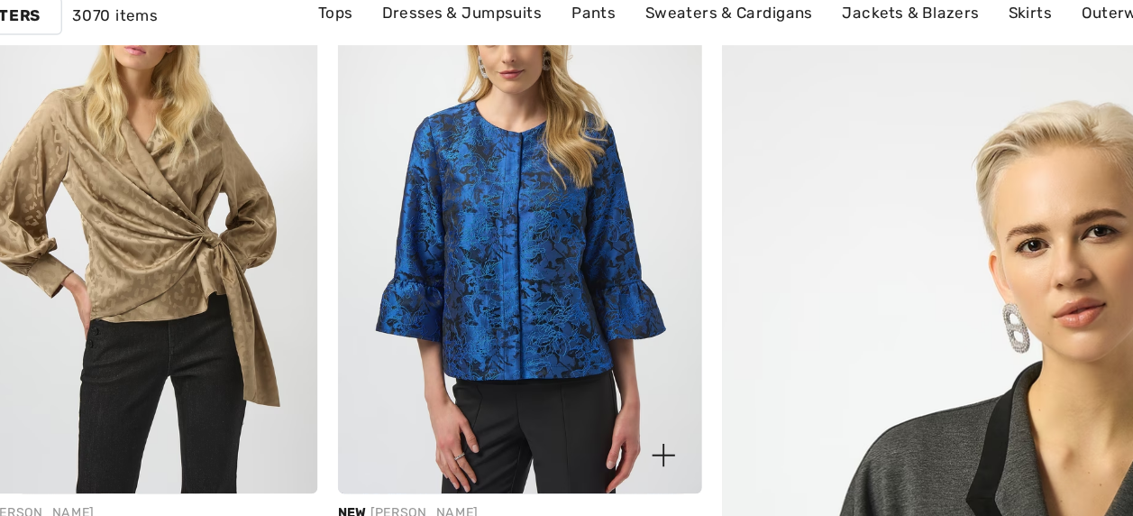
click at [445, 242] on img at bounding box center [431, 238] width 257 height 385
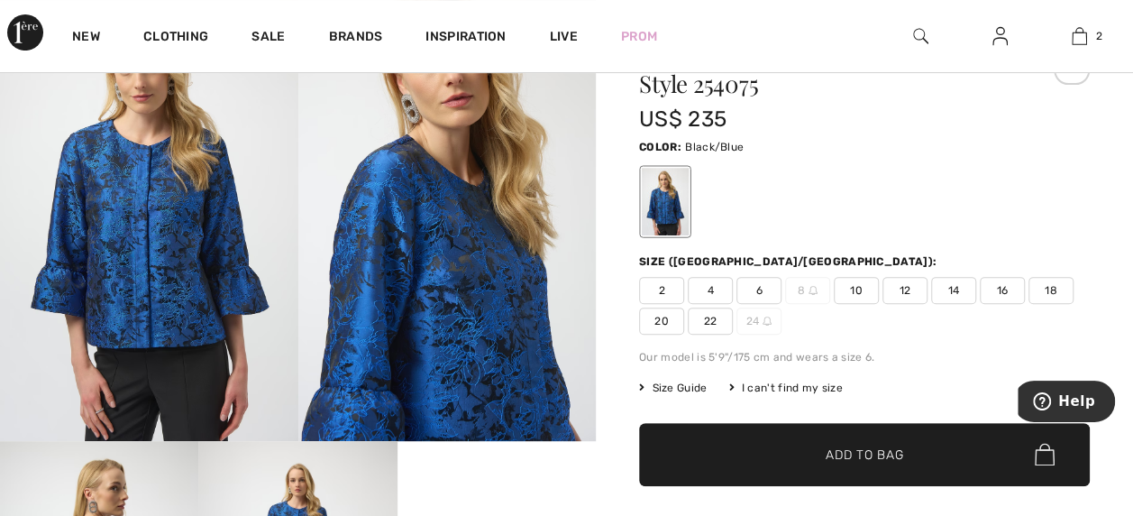
scroll to position [184, 0]
click at [865, 291] on span "10" at bounding box center [856, 290] width 45 height 27
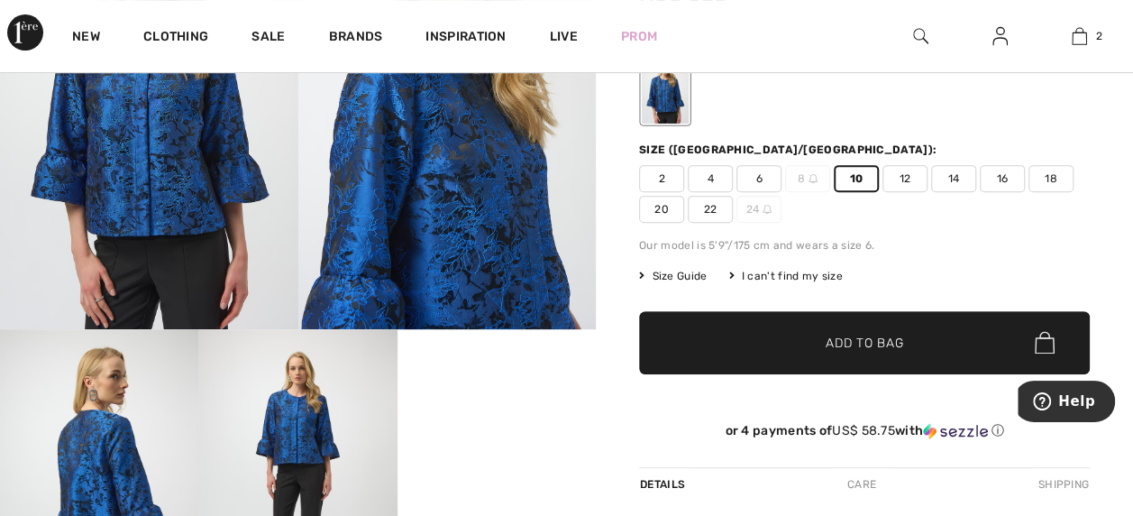
scroll to position [301, 0]
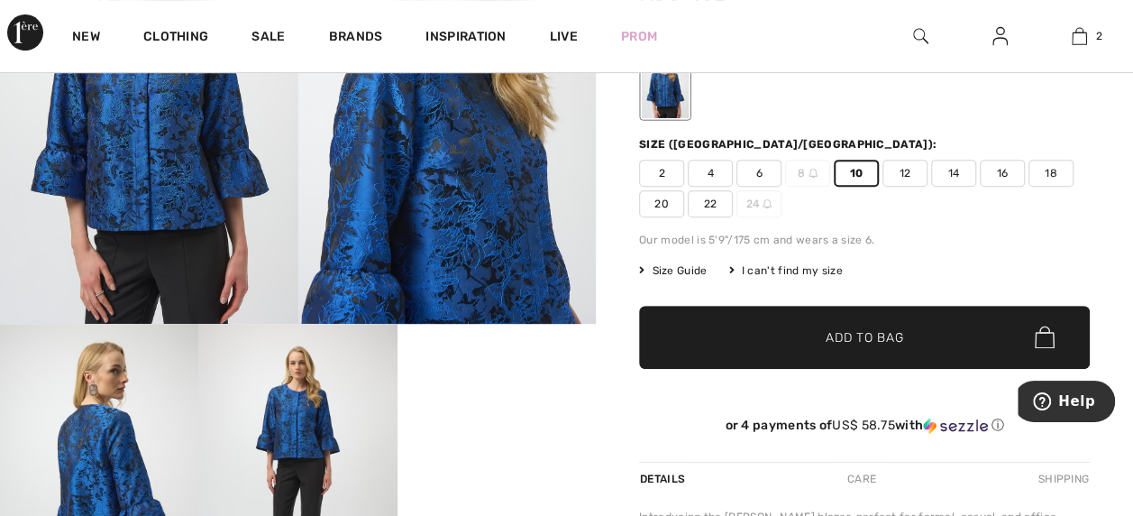
click at [889, 352] on span "✔ Added to Bag Add to Bag" at bounding box center [864, 337] width 451 height 63
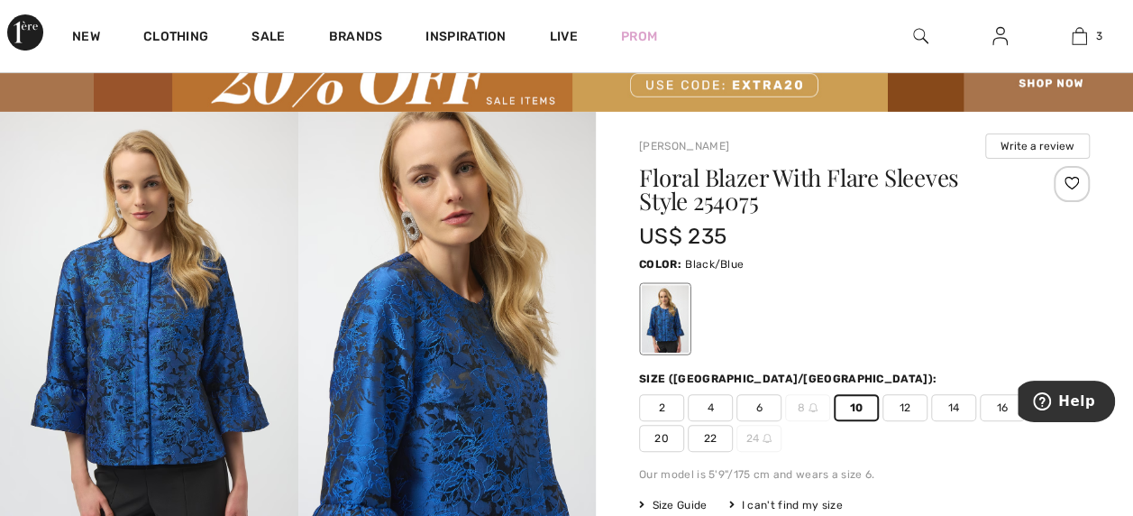
scroll to position [0, 0]
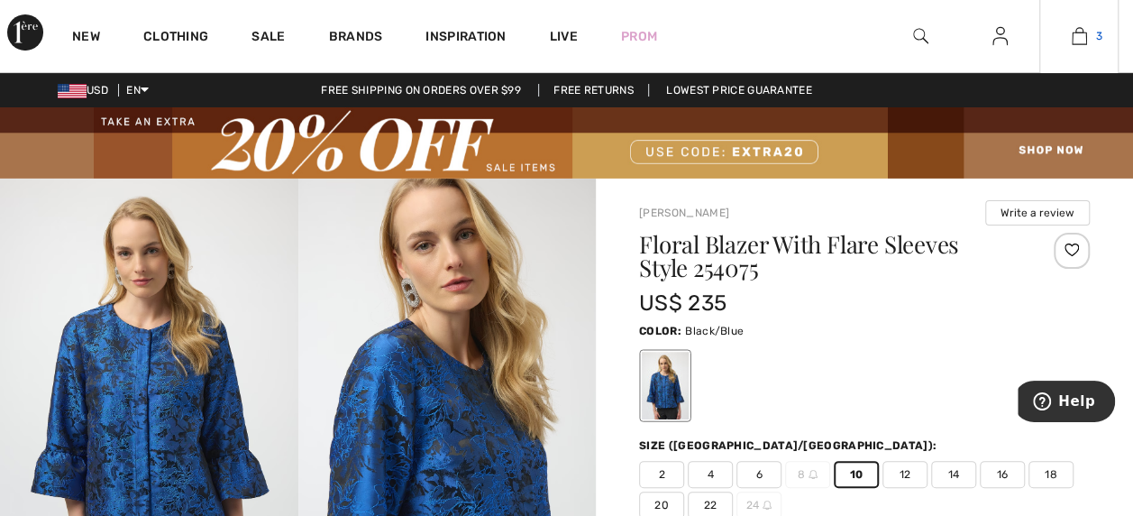
click at [1087, 35] on link "3" at bounding box center [1080, 36] width 78 height 22
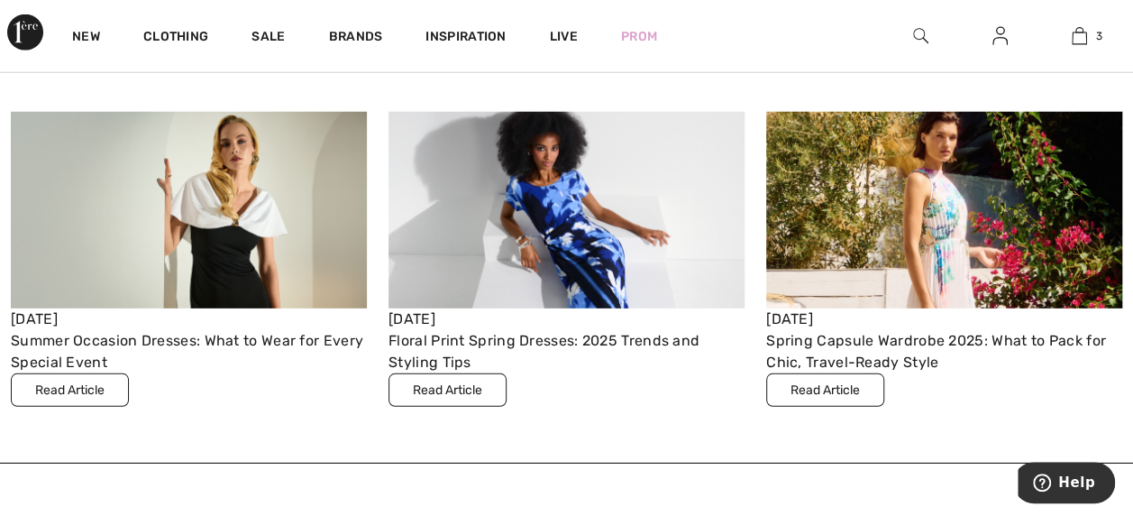
scroll to position [5864, 0]
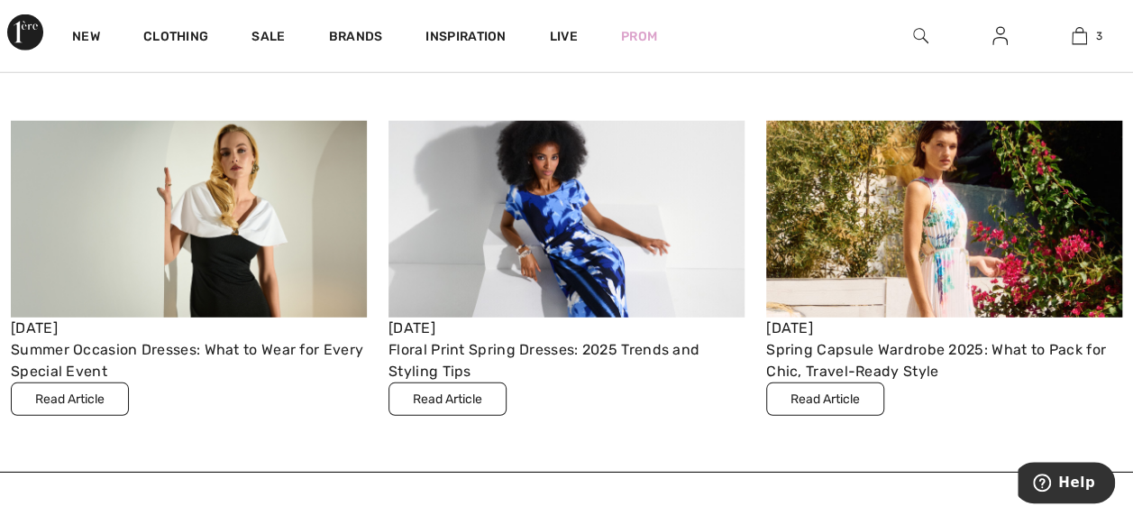
click at [585, 260] on img at bounding box center [567, 219] width 356 height 196
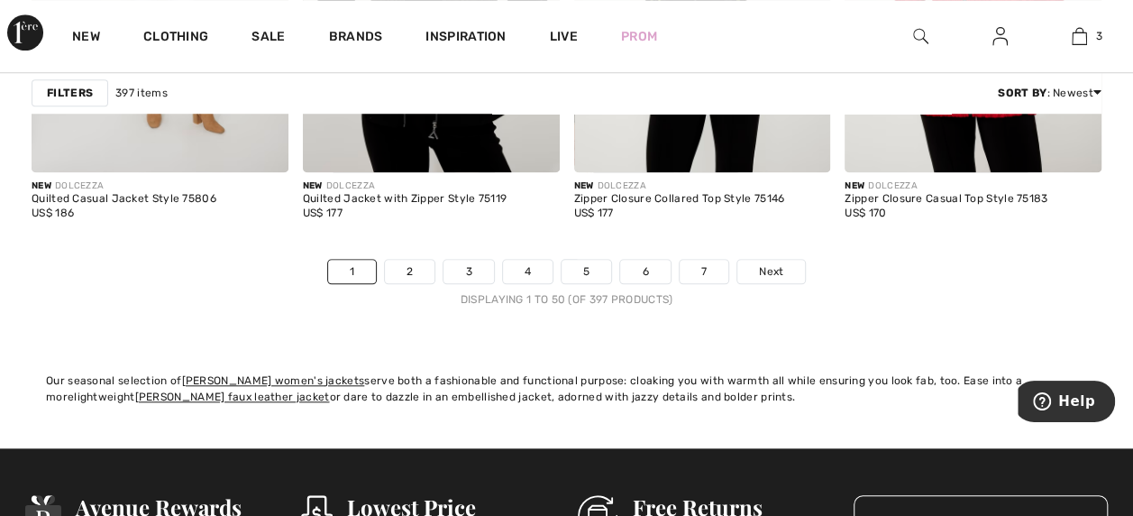
scroll to position [7459, 0]
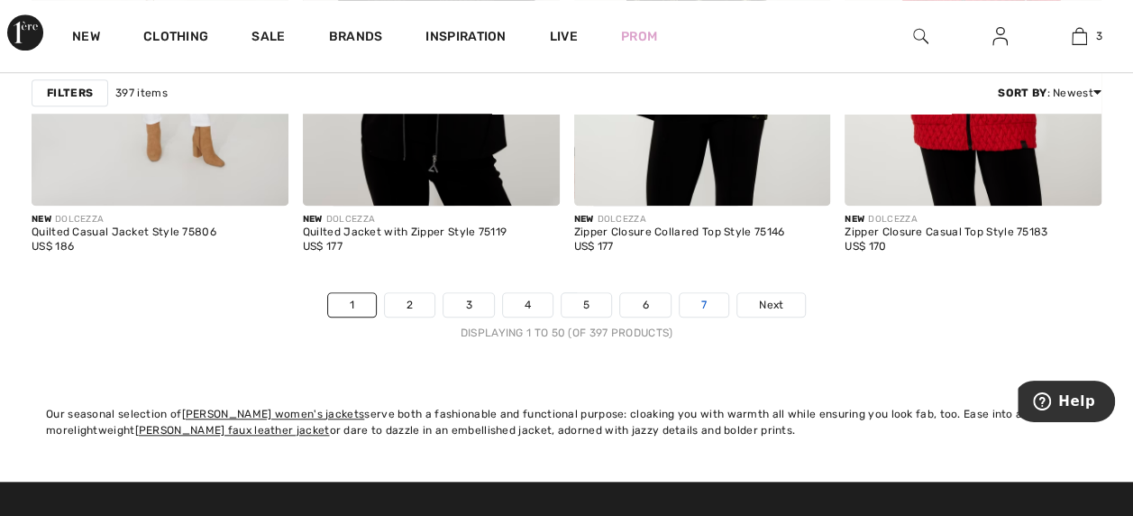
click at [705, 293] on link "7" at bounding box center [704, 304] width 49 height 23
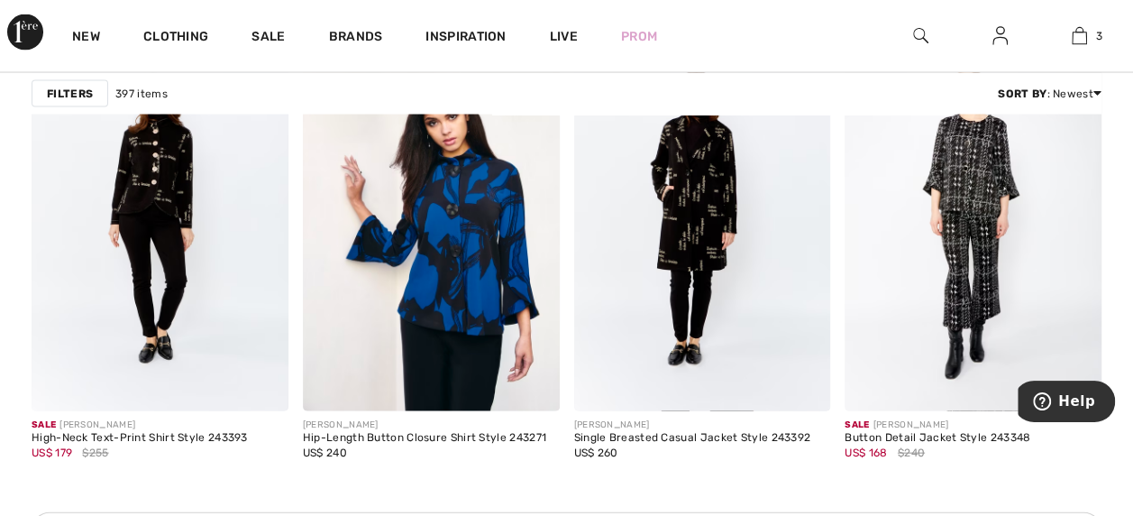
scroll to position [1756, 0]
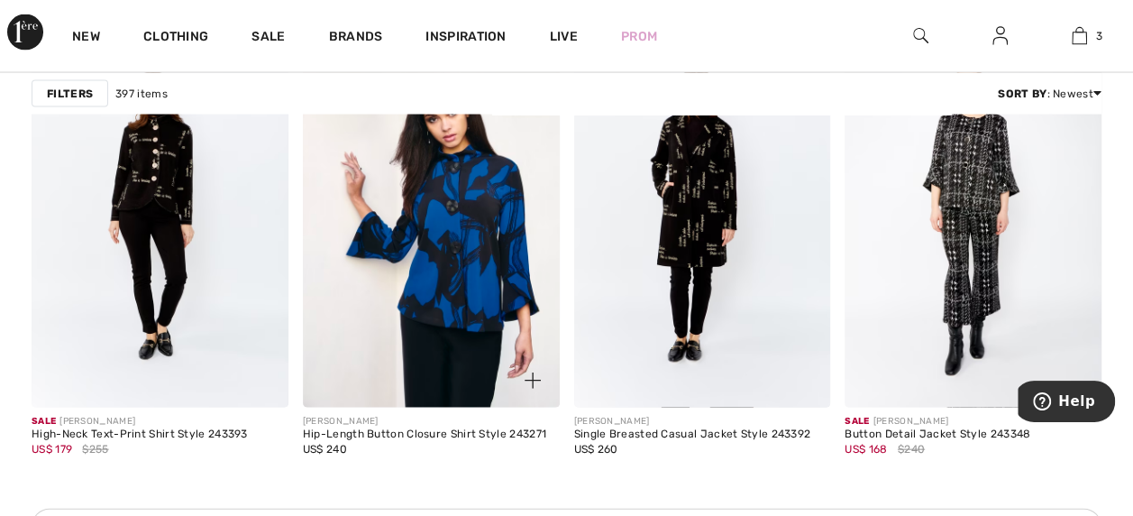
click at [499, 232] on img at bounding box center [431, 215] width 257 height 385
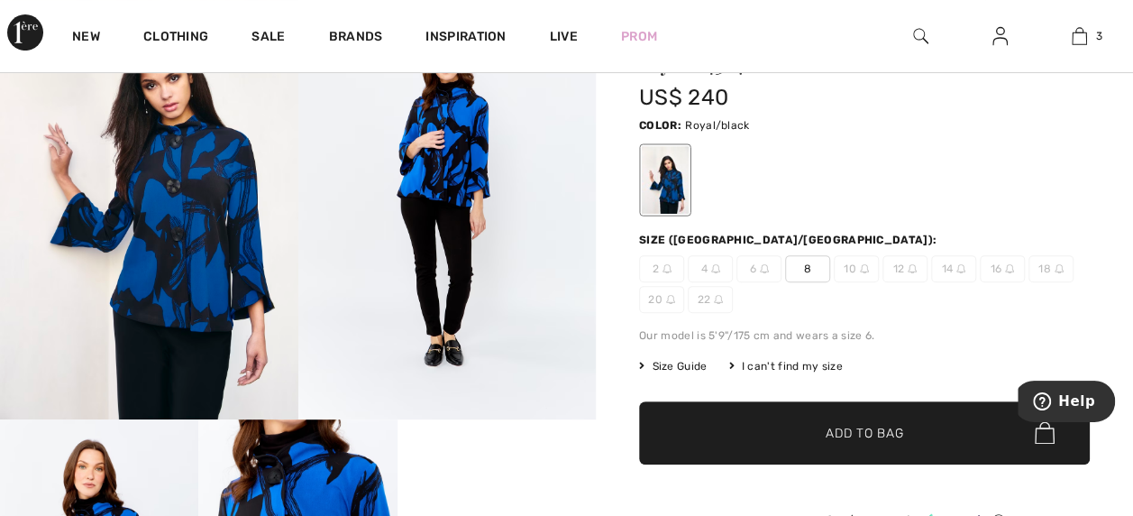
scroll to position [173, 0]
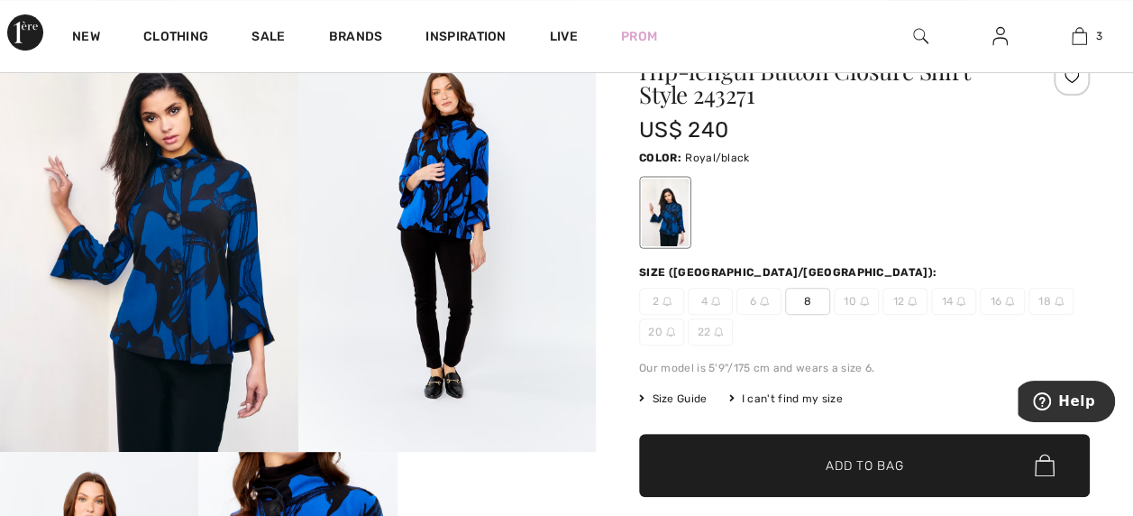
click at [811, 296] on span "8" at bounding box center [807, 301] width 45 height 27
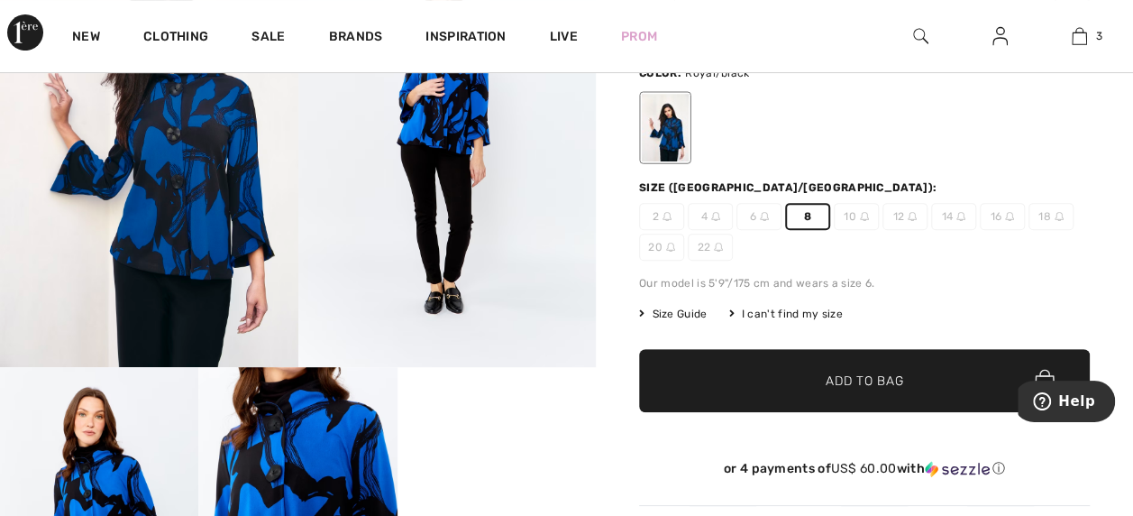
scroll to position [265, 0]
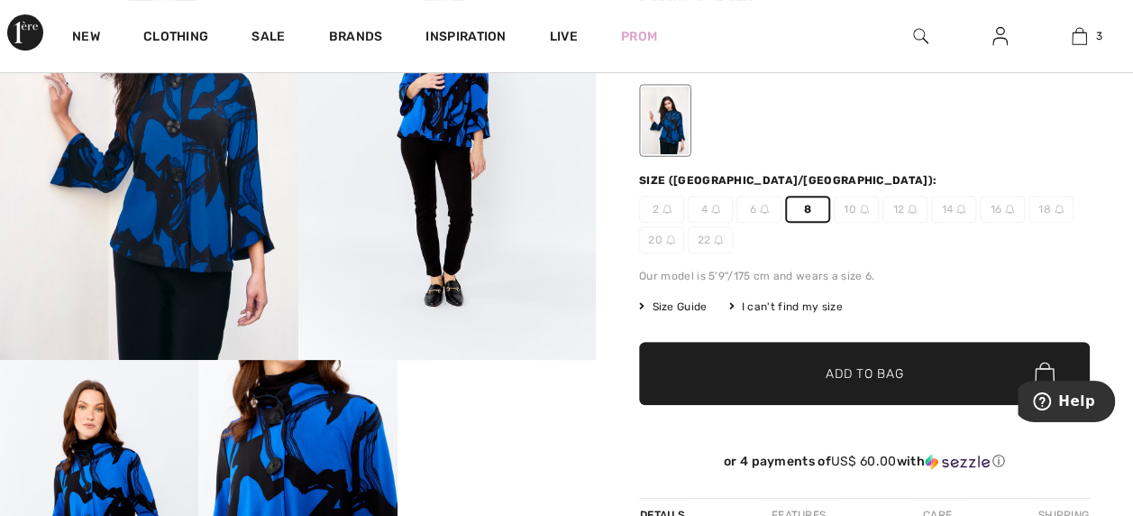
click at [887, 349] on span "✔ Added to Bag Add to Bag" at bounding box center [864, 373] width 451 height 63
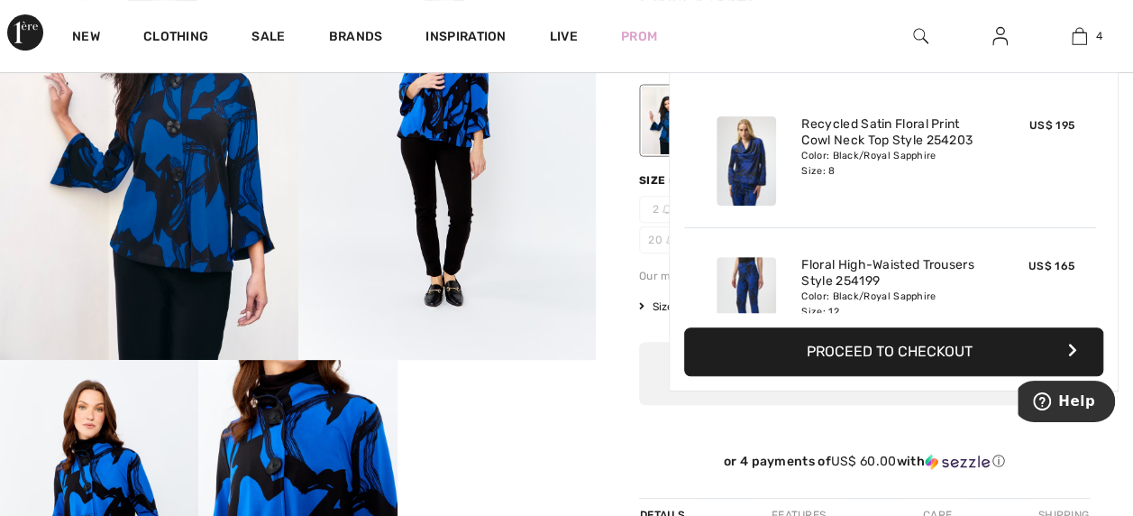
scroll to position [335, 0]
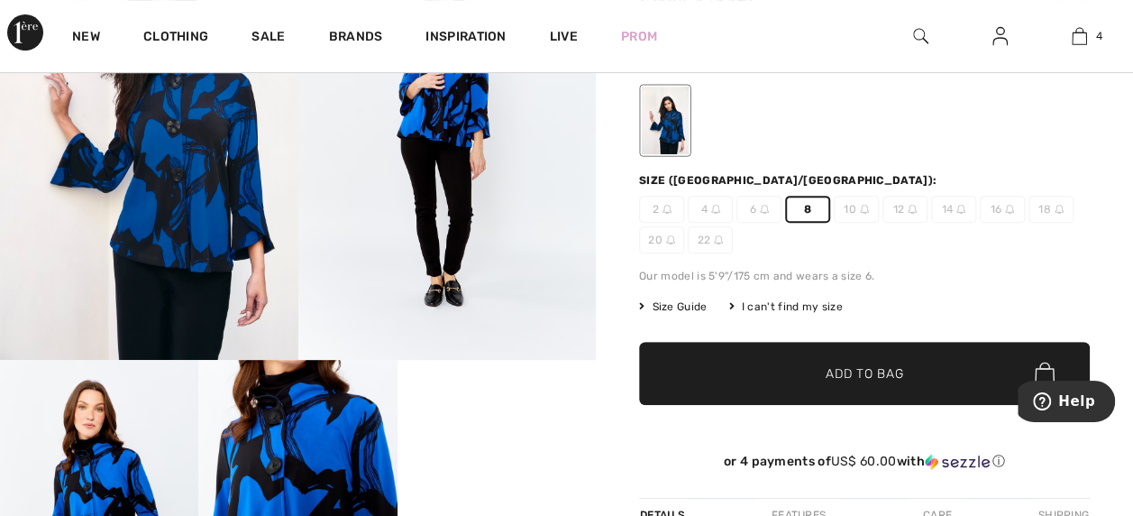
click at [880, 361] on span "✔ Added to Bag Add to Bag" at bounding box center [864, 373] width 451 height 63
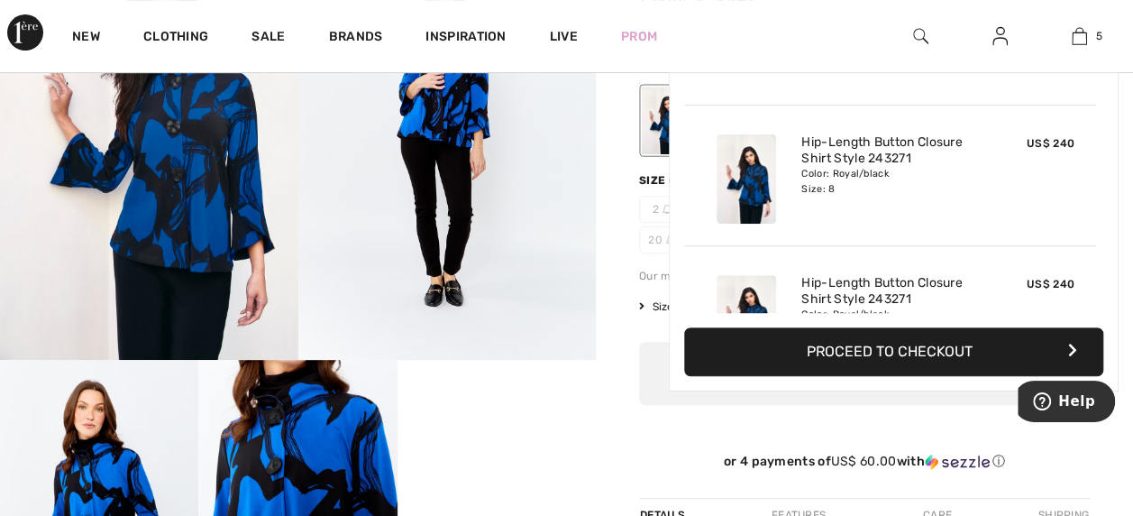
scroll to position [476, 0]
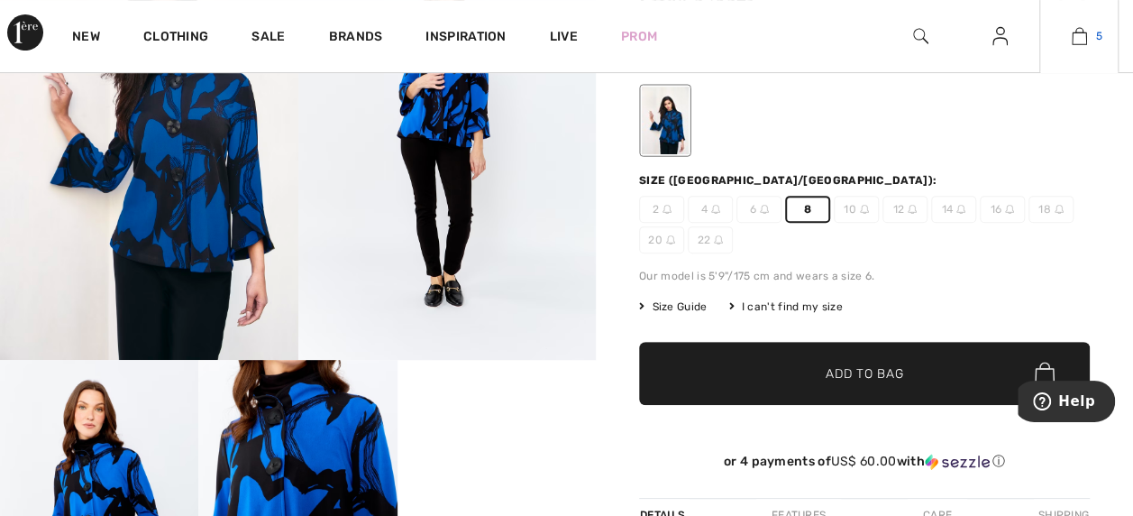
click at [1083, 33] on img at bounding box center [1079, 36] width 15 height 22
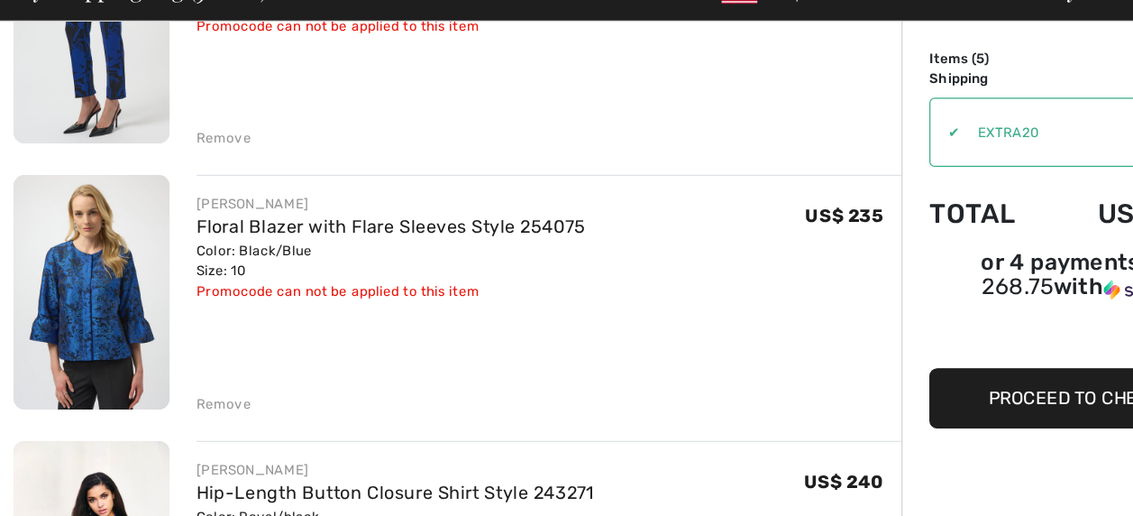
scroll to position [471, 0]
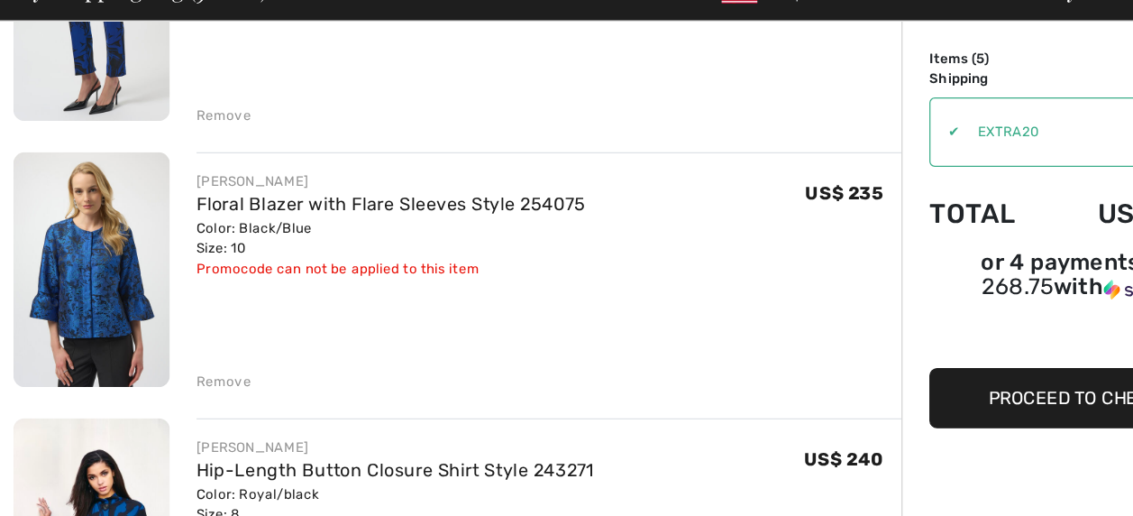
click at [175, 402] on div "Remove" at bounding box center [181, 407] width 44 height 16
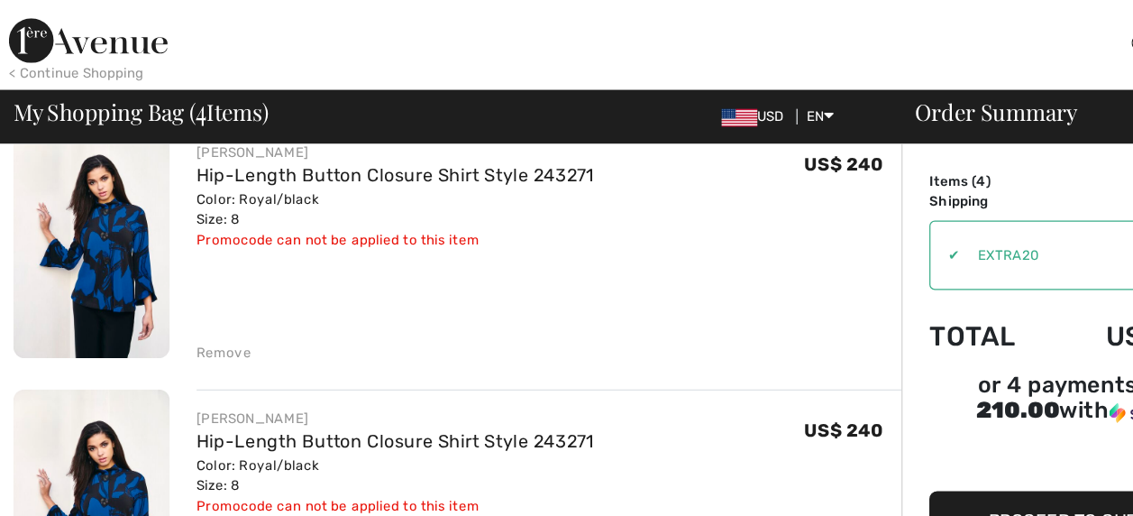
scroll to position [593, 0]
click at [171, 275] on div "Remove" at bounding box center [443, 282] width 569 height 20
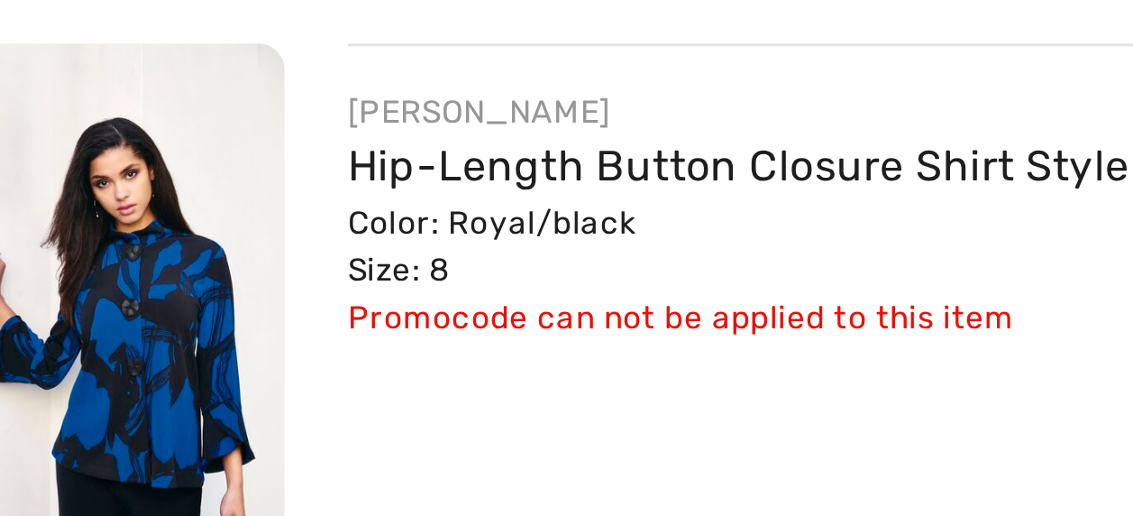
scroll to position [592, 0]
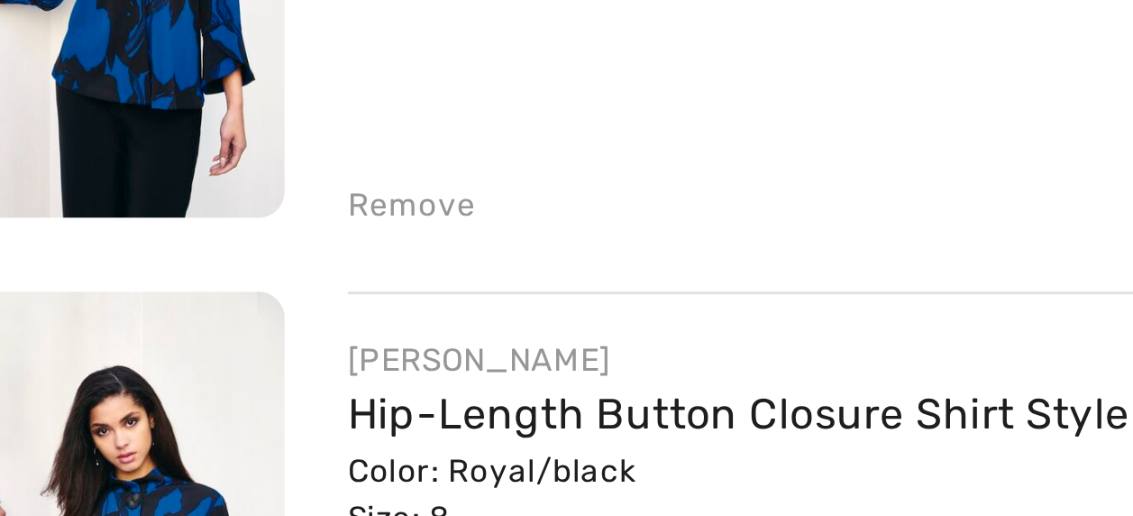
click at [184, 282] on div "Remove" at bounding box center [181, 284] width 44 height 16
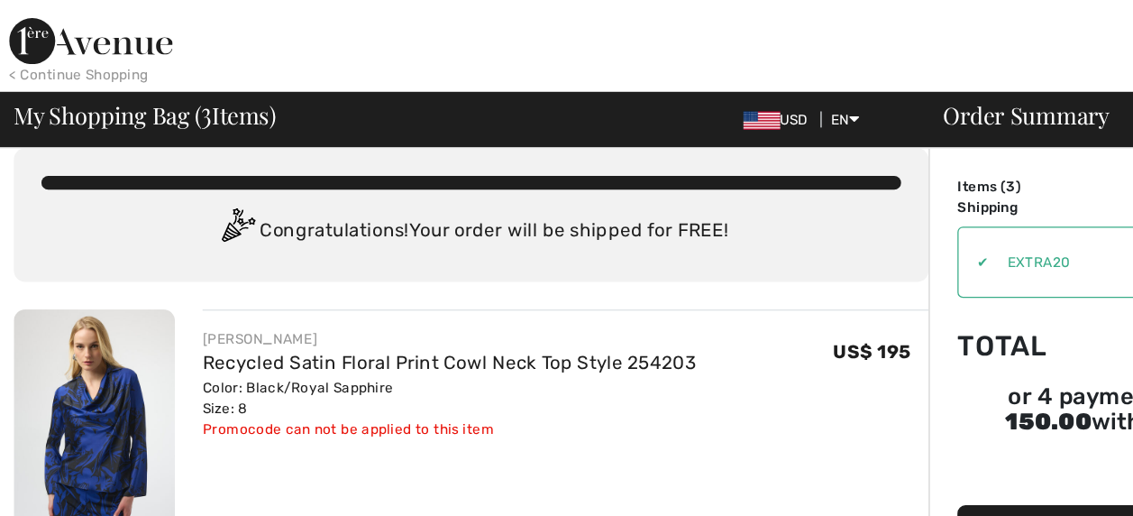
scroll to position [0, 0]
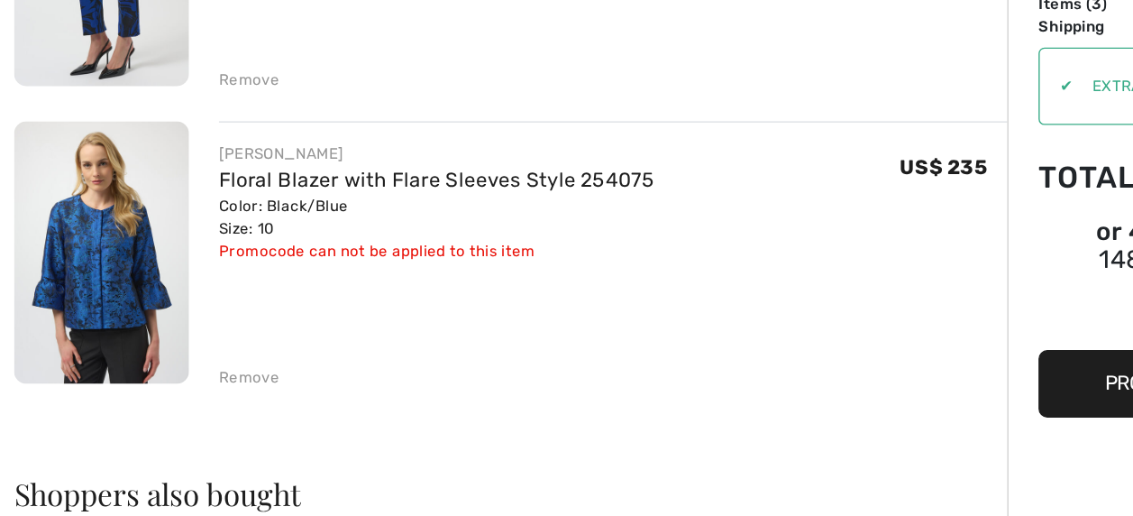
scroll to position [465, 0]
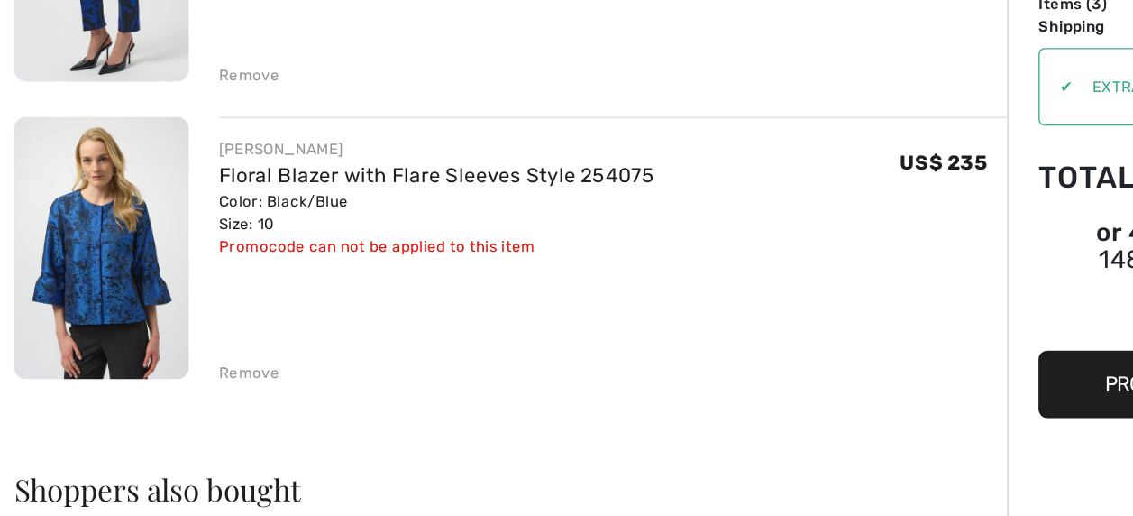
click at [182, 408] on div "Remove" at bounding box center [181, 412] width 44 height 16
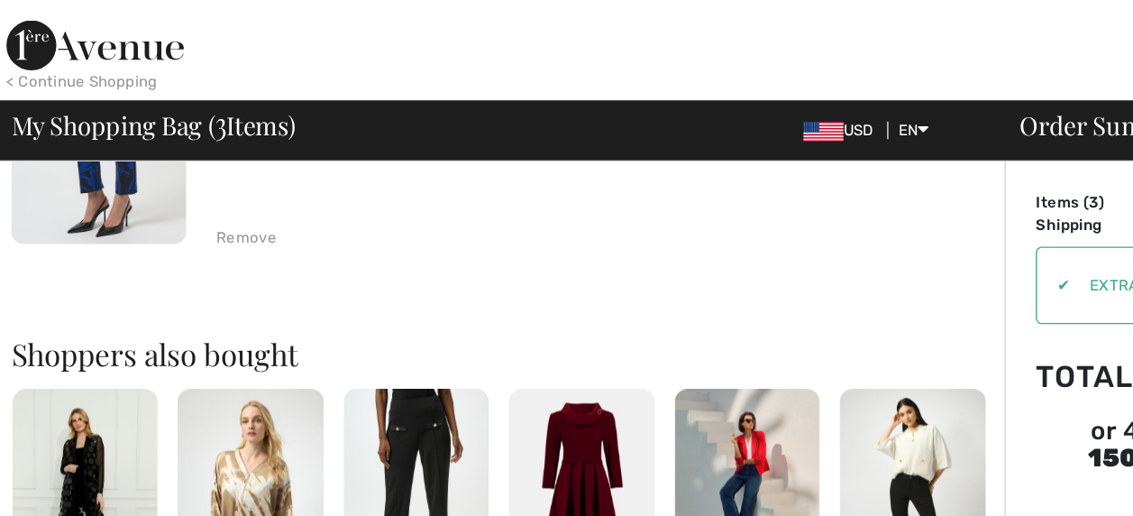
scroll to position [0, 0]
